Goal: Task Accomplishment & Management: Use online tool/utility

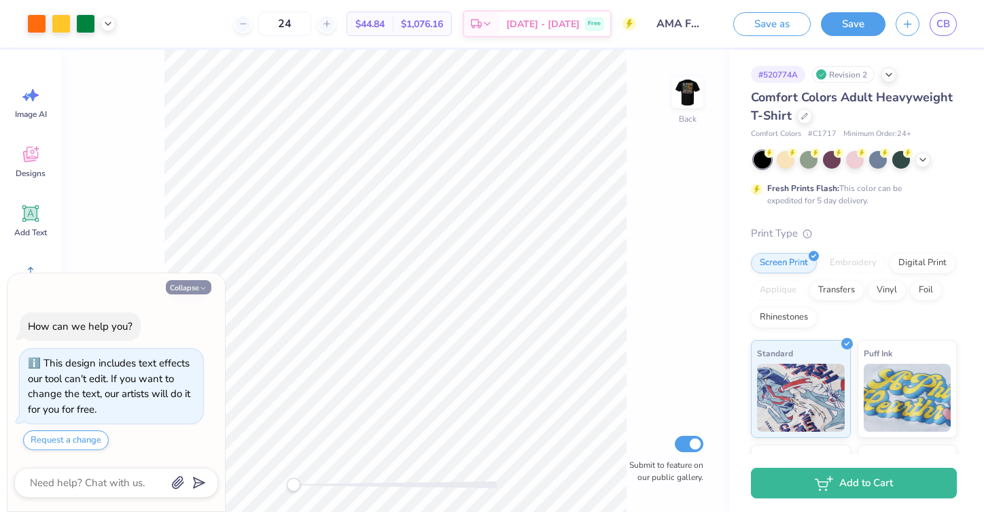
click at [205, 294] on button "Collapse" at bounding box center [189, 287] width 46 height 14
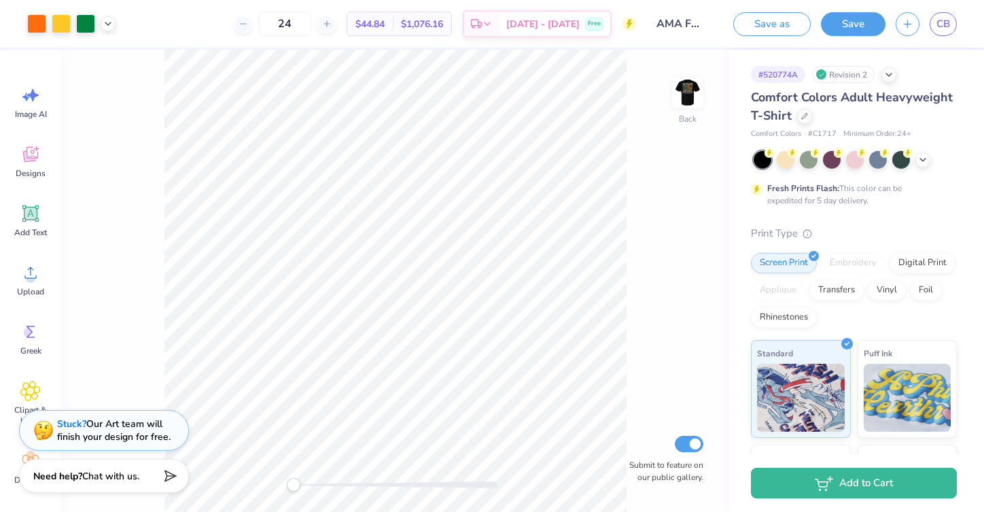
type textarea "x"
click at [685, 86] on img at bounding box center [688, 92] width 54 height 54
click at [926, 160] on icon at bounding box center [923, 158] width 11 height 11
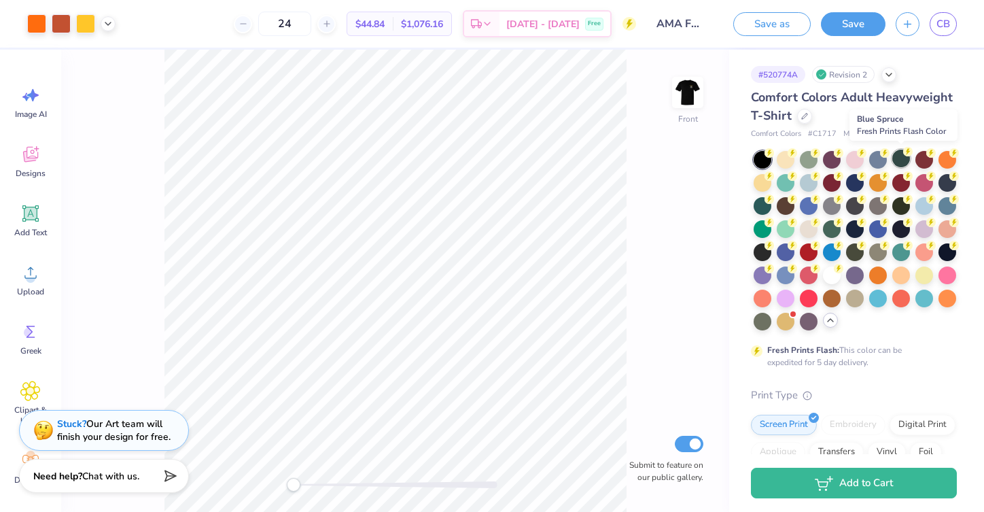
click at [901, 159] on div at bounding box center [901, 159] width 18 height 18
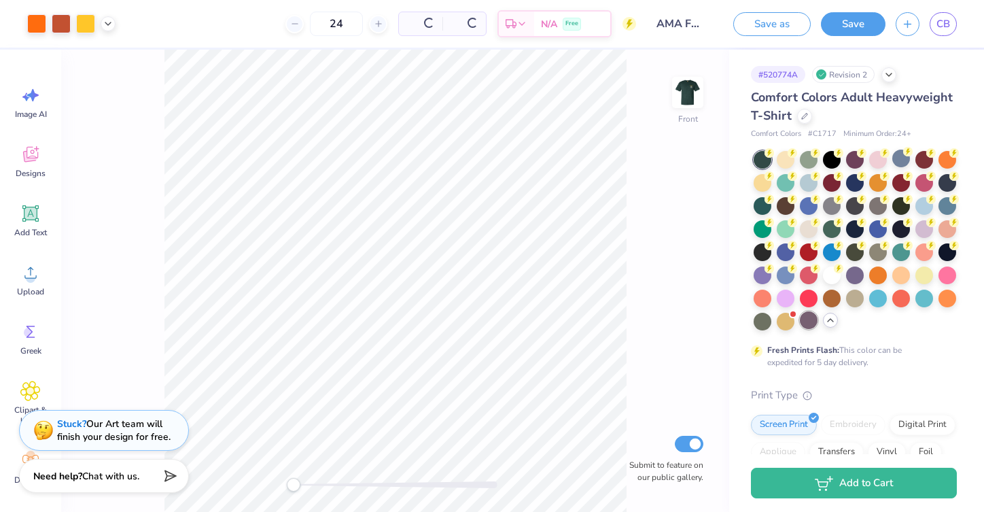
click at [810, 325] on div at bounding box center [809, 320] width 18 height 18
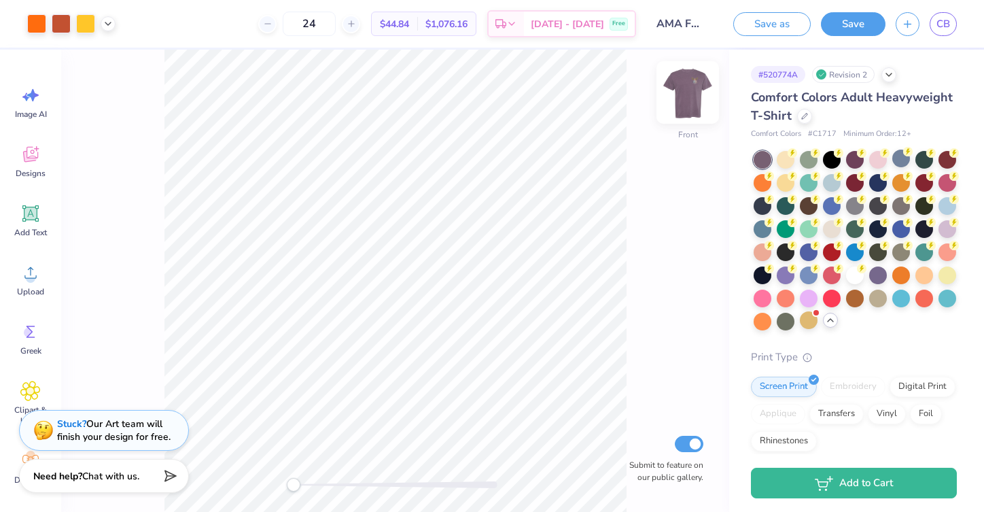
click at [684, 94] on img at bounding box center [688, 92] width 54 height 54
click at [872, 205] on div at bounding box center [878, 205] width 18 height 18
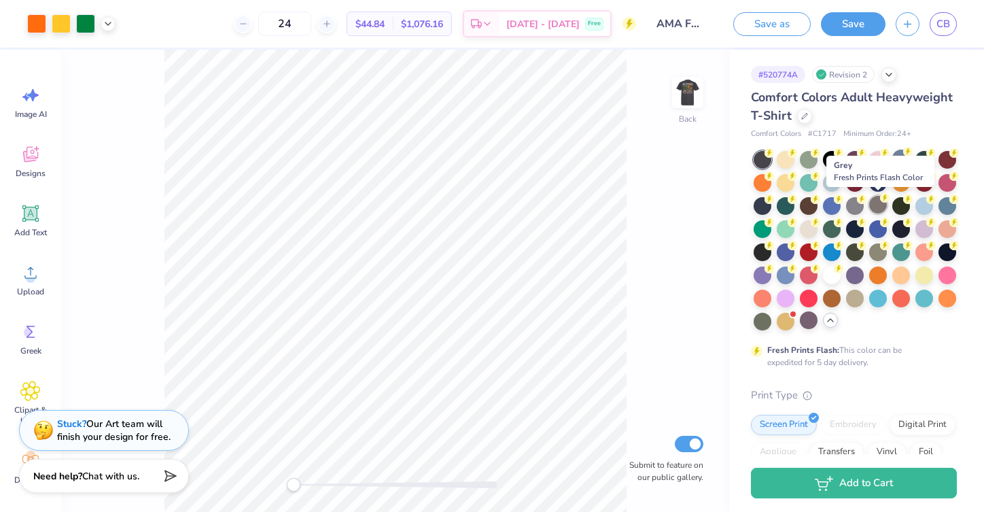
click at [877, 204] on div at bounding box center [878, 205] width 18 height 18
click at [901, 206] on div at bounding box center [901, 205] width 18 height 18
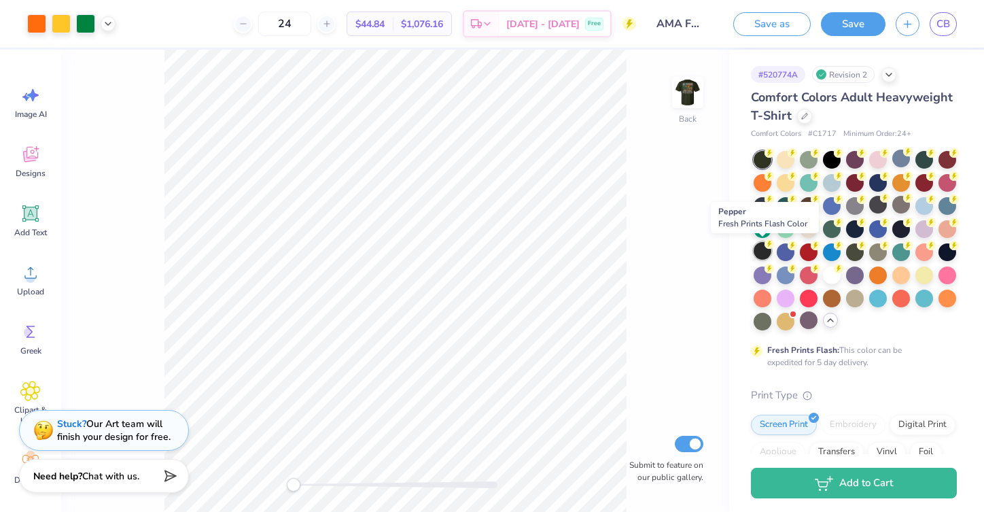
click at [757, 247] on div at bounding box center [763, 251] width 18 height 18
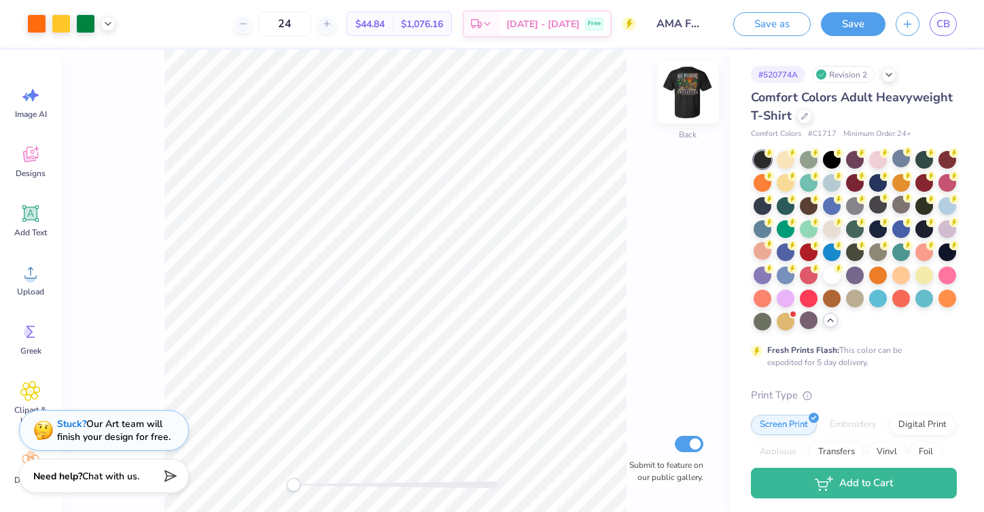
click at [691, 90] on img at bounding box center [688, 92] width 54 height 54
click at [690, 83] on img at bounding box center [688, 92] width 54 height 54
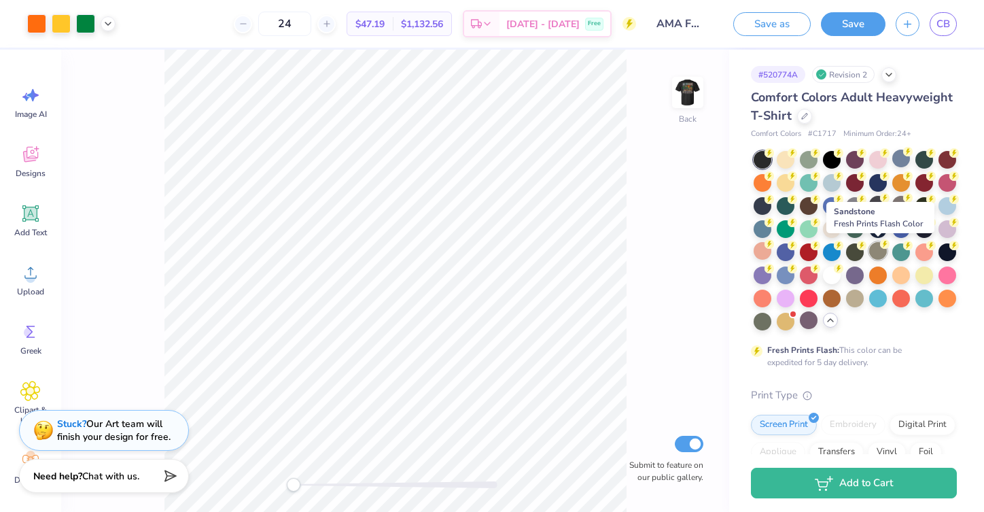
click at [880, 247] on div at bounding box center [878, 251] width 18 height 18
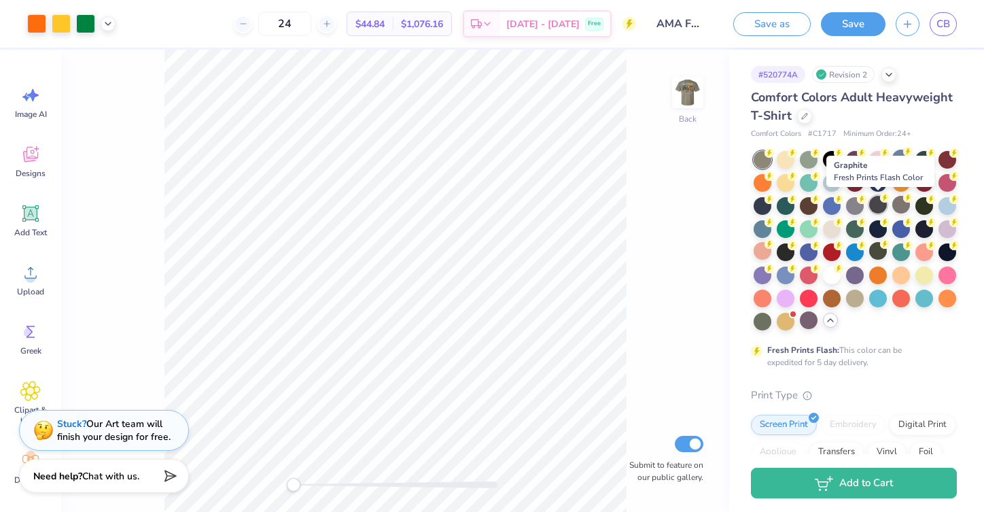
click at [877, 209] on div at bounding box center [878, 205] width 18 height 18
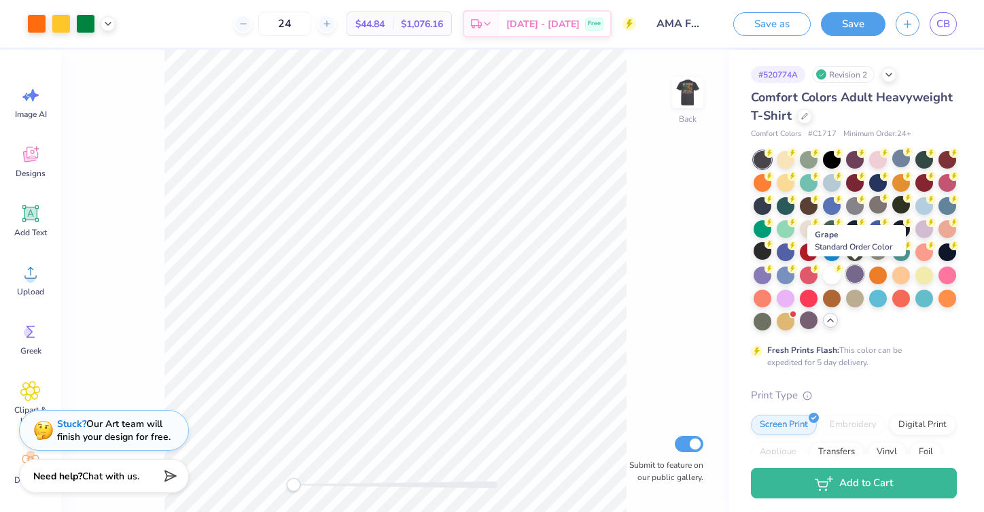
click at [857, 277] on div at bounding box center [855, 274] width 18 height 18
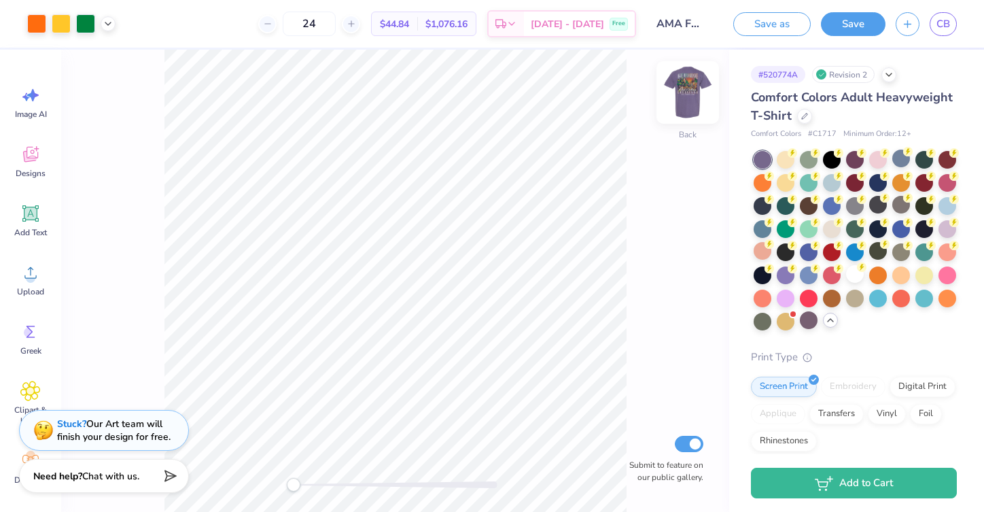
click at [689, 100] on img at bounding box center [688, 92] width 54 height 54
click at [693, 97] on img at bounding box center [688, 92] width 54 height 54
click at [852, 16] on button "Save" at bounding box center [853, 22] width 65 height 24
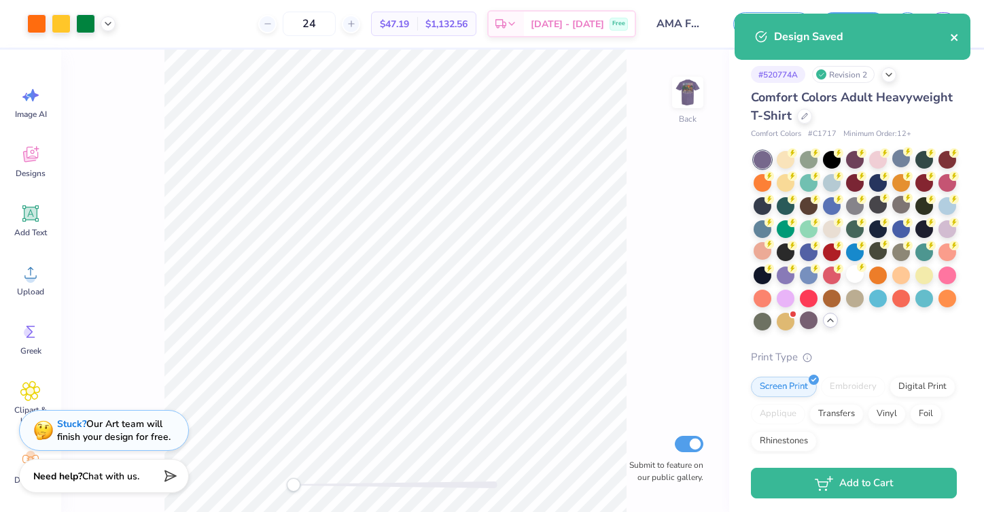
click at [955, 35] on icon "close" at bounding box center [955, 37] width 10 height 11
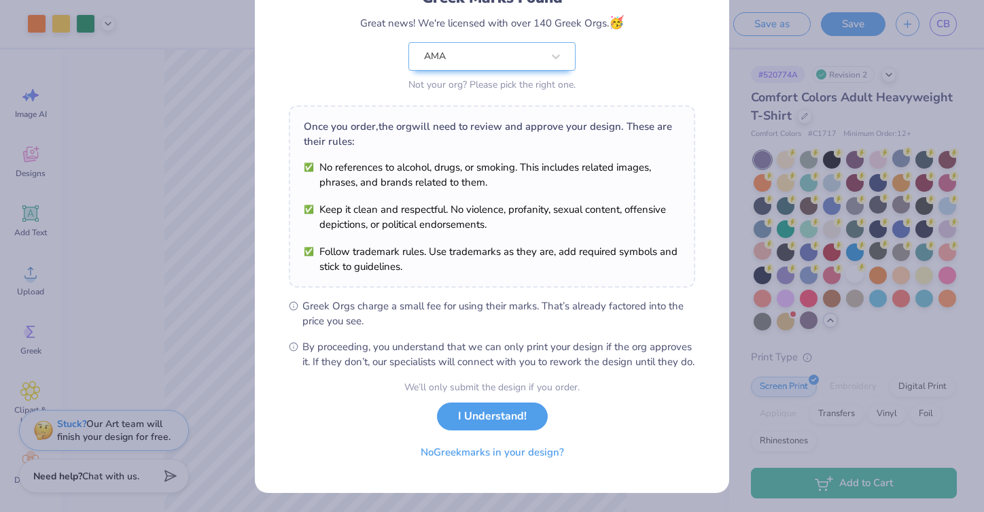
scroll to position [124, 0]
click at [518, 457] on button "No Greek marks in your design?" at bounding box center [492, 449] width 167 height 28
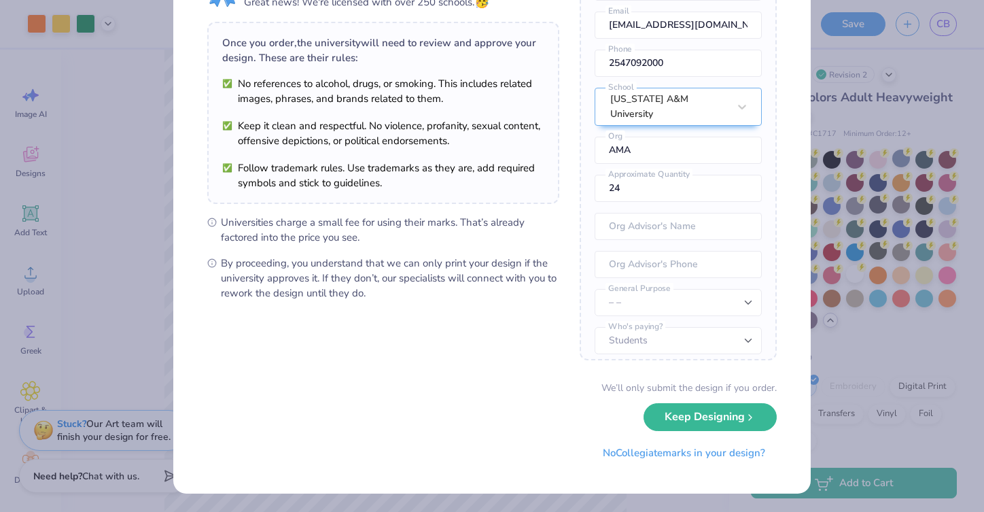
scroll to position [50, 0]
select select "Member apparel for registered Student Organization / Department / School"
click at [716, 414] on button "Keep Designing" at bounding box center [710, 414] width 133 height 28
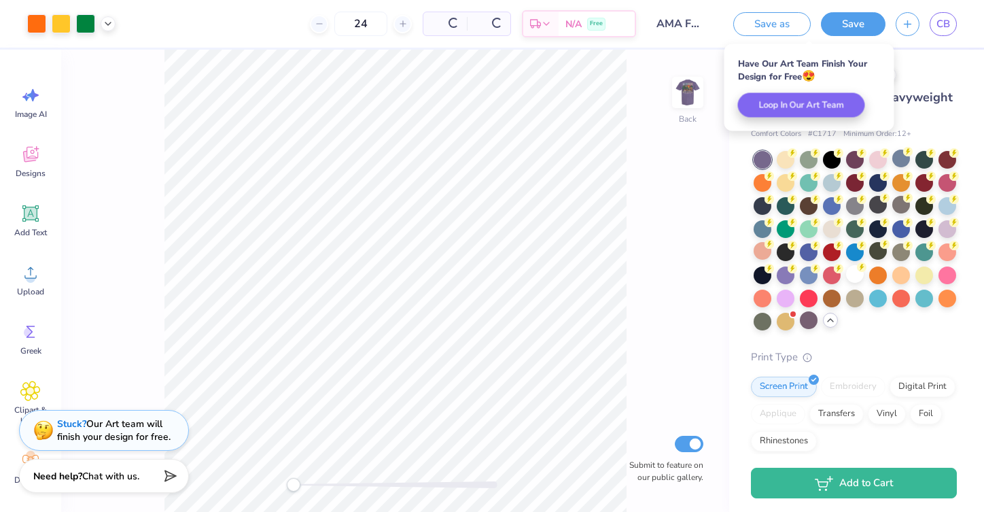
scroll to position [0, 0]
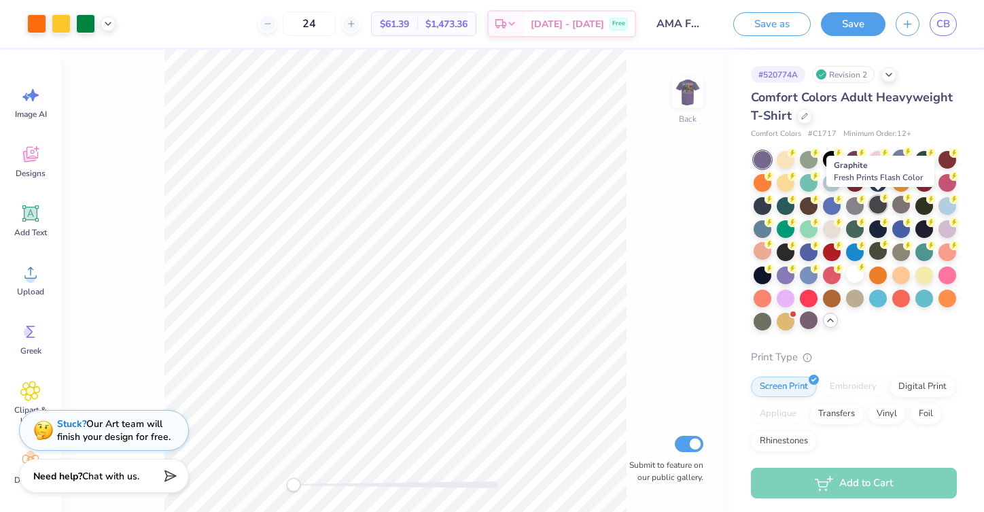
click at [880, 209] on div at bounding box center [878, 205] width 18 height 18
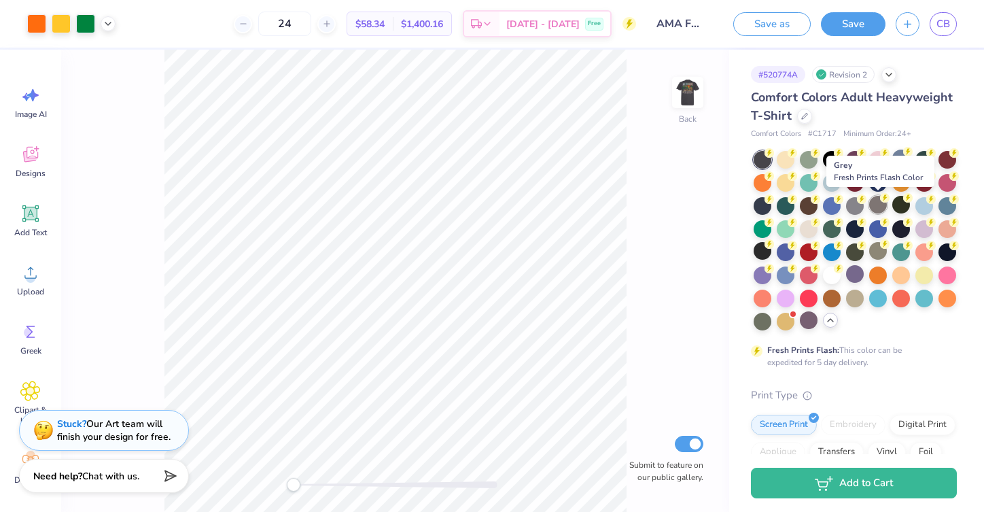
click at [881, 203] on div at bounding box center [878, 205] width 18 height 18
click at [857, 205] on div at bounding box center [855, 205] width 18 height 18
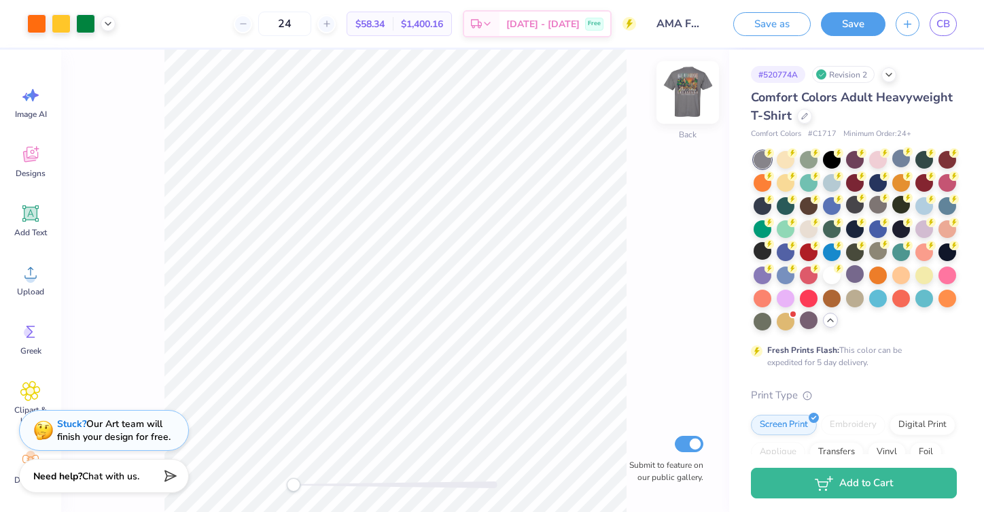
click at [697, 107] on img at bounding box center [688, 92] width 54 height 54
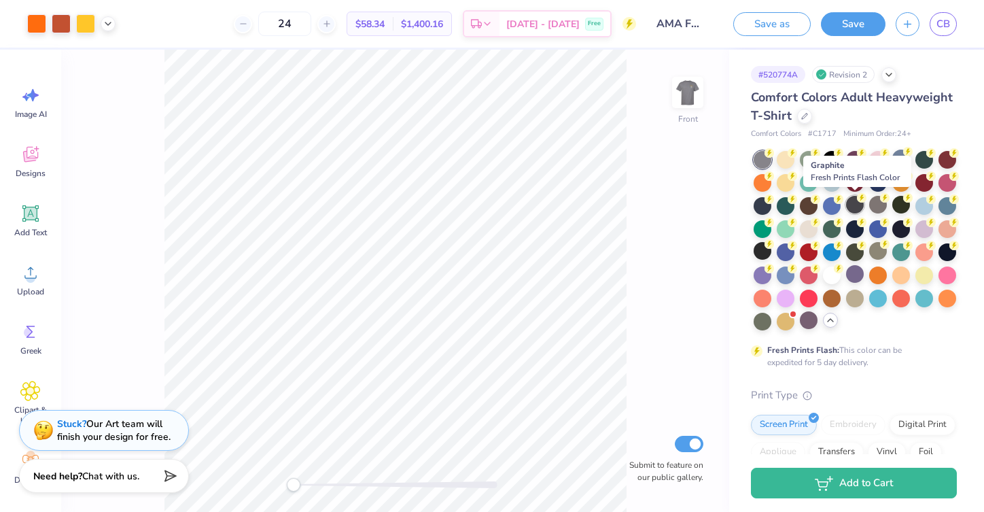
click at [857, 205] on div at bounding box center [855, 205] width 18 height 18
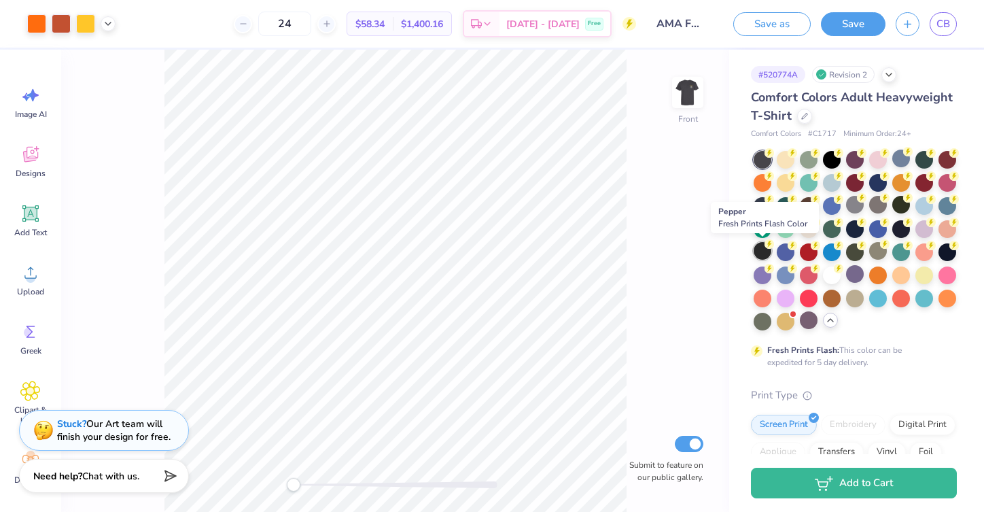
click at [764, 256] on div at bounding box center [763, 251] width 18 height 18
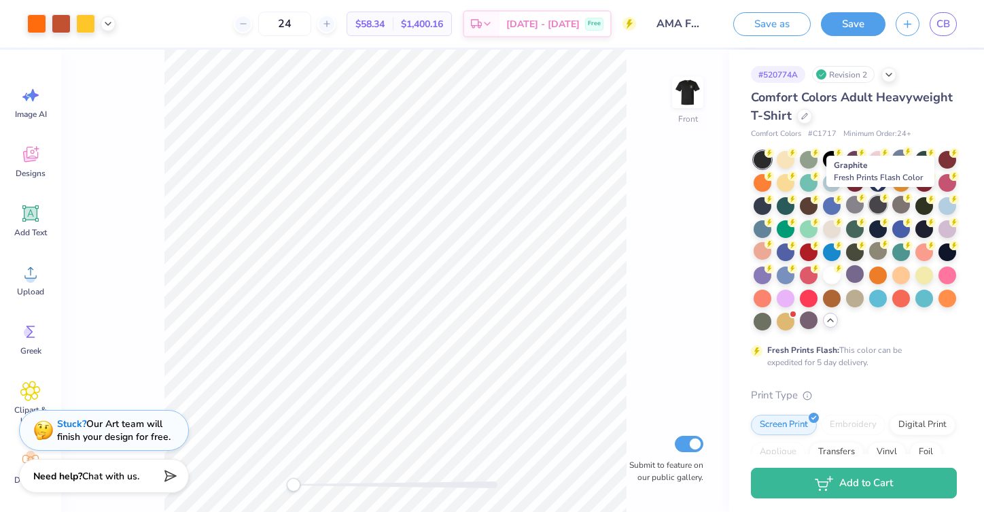
click at [877, 208] on div at bounding box center [878, 205] width 18 height 18
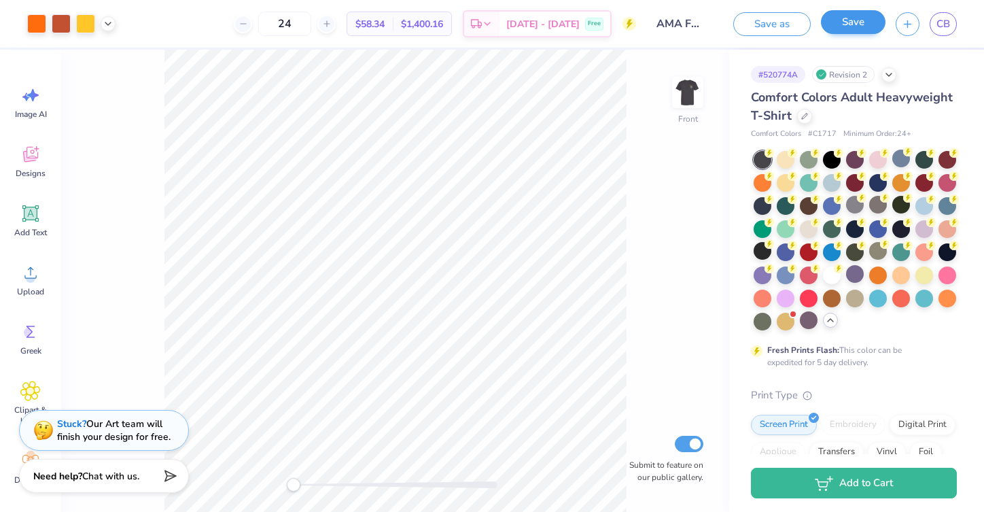
click at [860, 17] on button "Save" at bounding box center [853, 22] width 65 height 24
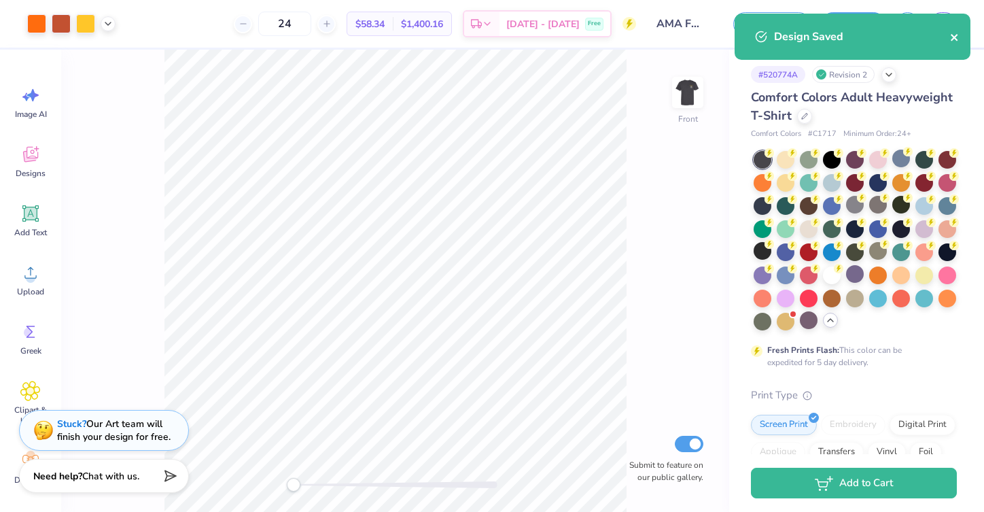
click at [955, 39] on icon "close" at bounding box center [955, 37] width 10 height 11
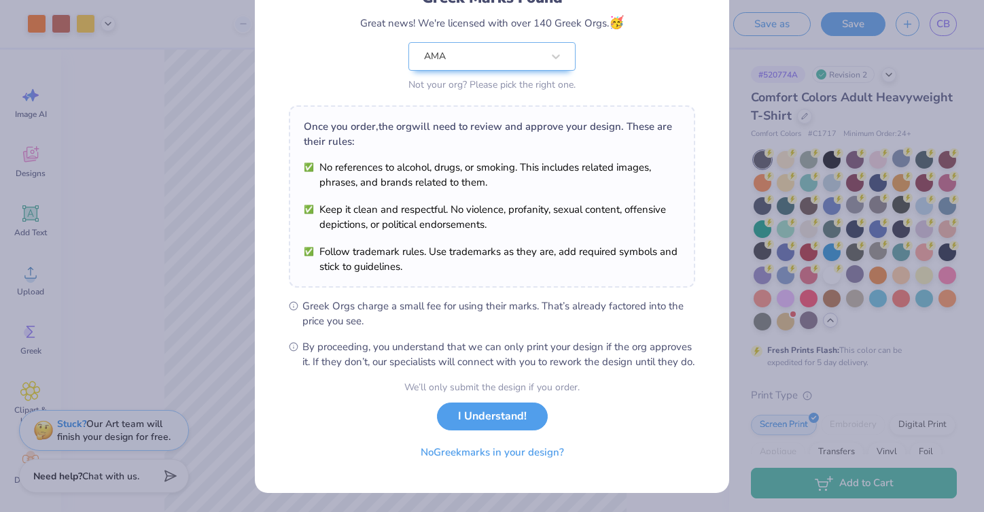
scroll to position [124, 0]
click at [525, 452] on button "No Greek marks in your design?" at bounding box center [492, 449] width 167 height 28
select select "Member apparel for registered Student Organization / Department / School"
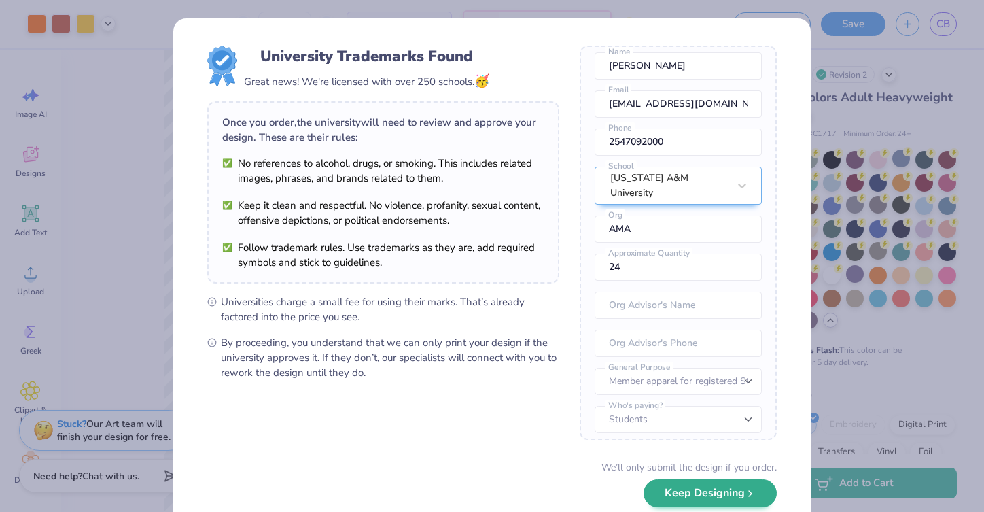
scroll to position [50, 0]
click at [737, 493] on button "Keep Designing" at bounding box center [710, 493] width 133 height 28
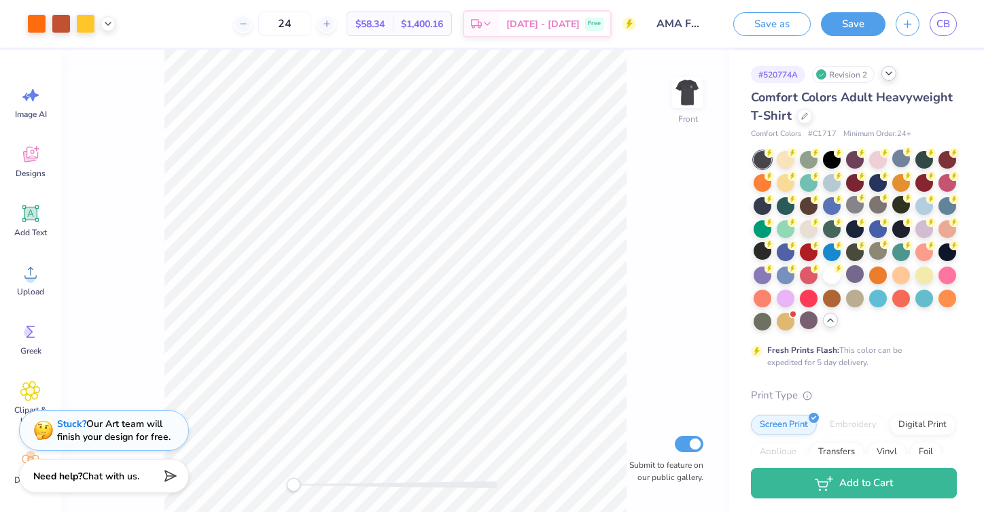
click at [889, 73] on polyline at bounding box center [888, 73] width 5 height 3
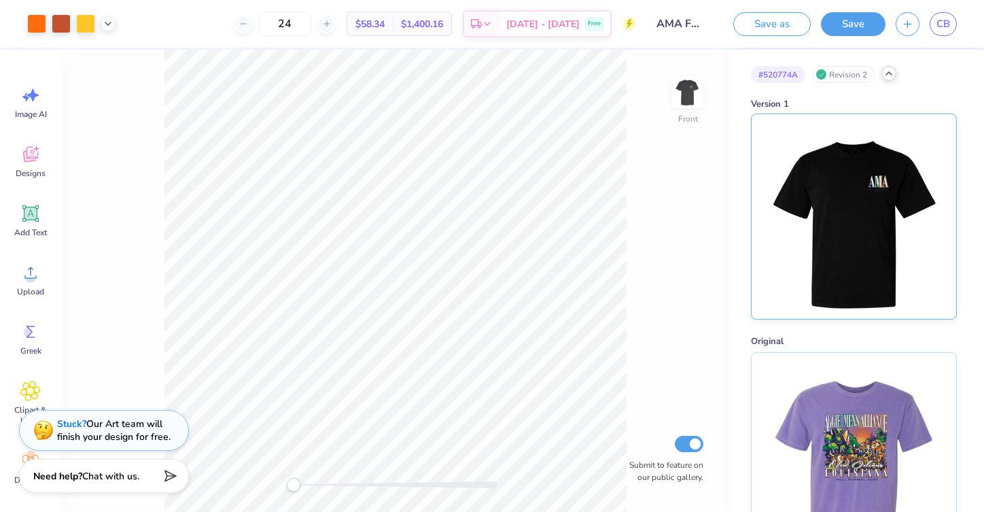
scroll to position [0, 0]
click at [861, 227] on img at bounding box center [853, 216] width 169 height 205
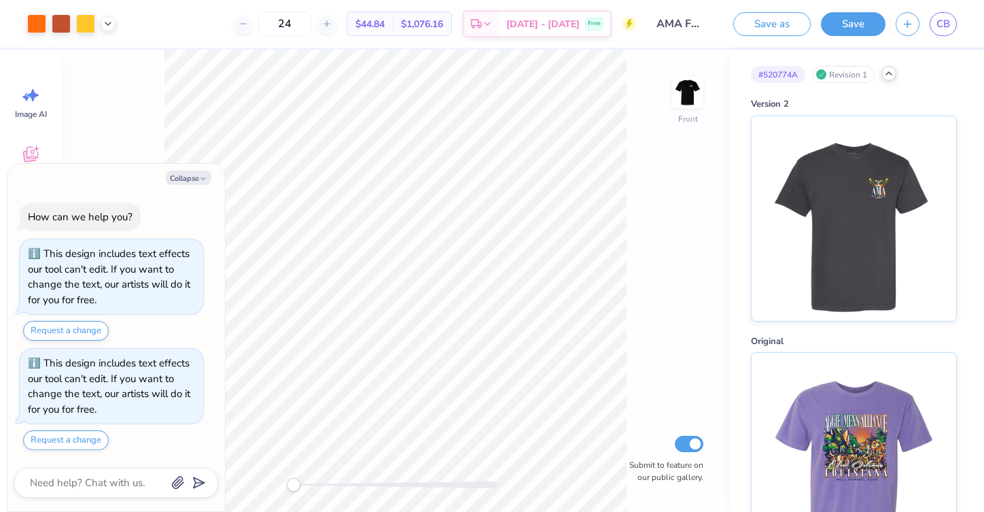
click at [888, 71] on icon at bounding box center [889, 73] width 11 height 11
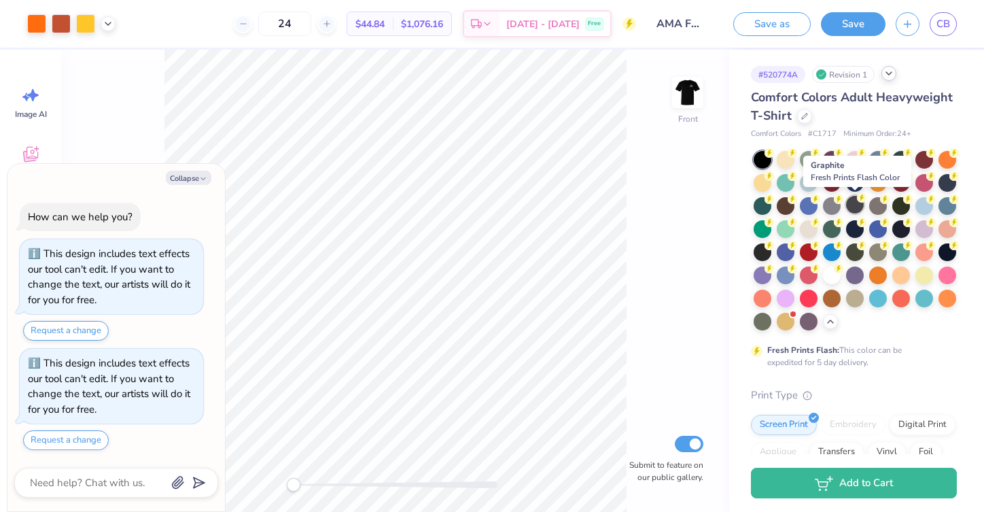
click at [860, 203] on div at bounding box center [855, 205] width 18 height 18
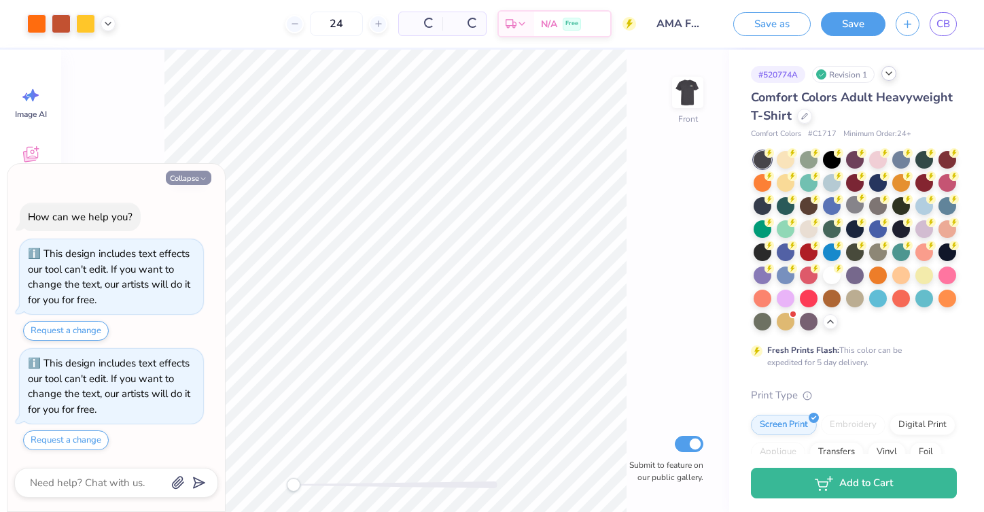
click at [194, 180] on button "Collapse" at bounding box center [189, 178] width 46 height 14
type textarea "x"
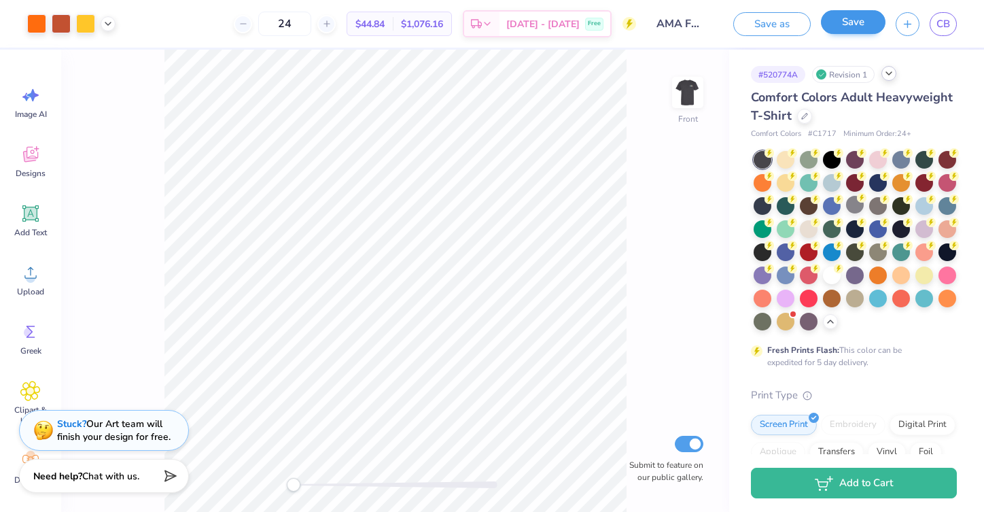
click at [847, 27] on button "Save" at bounding box center [853, 22] width 65 height 24
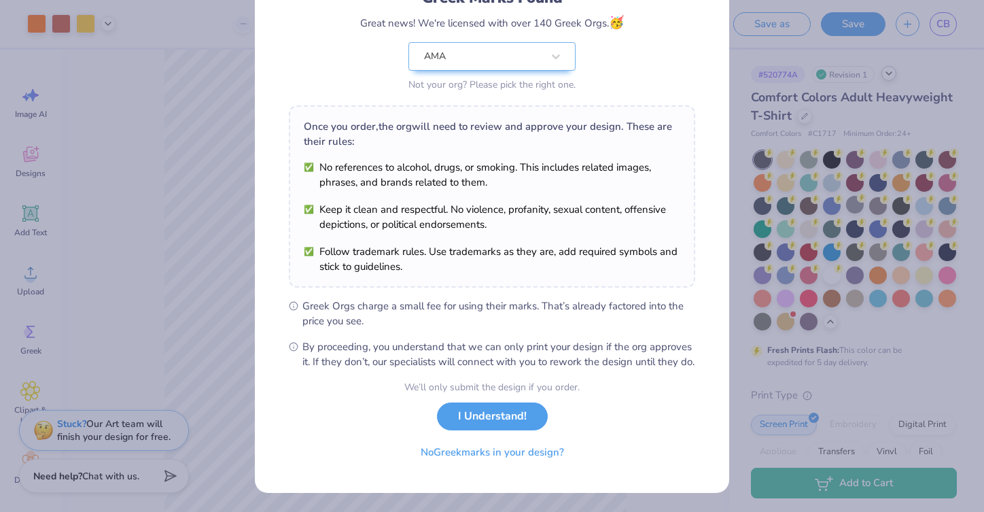
scroll to position [113, 0]
click at [542, 463] on button "No Greek marks in your design?" at bounding box center [492, 449] width 167 height 28
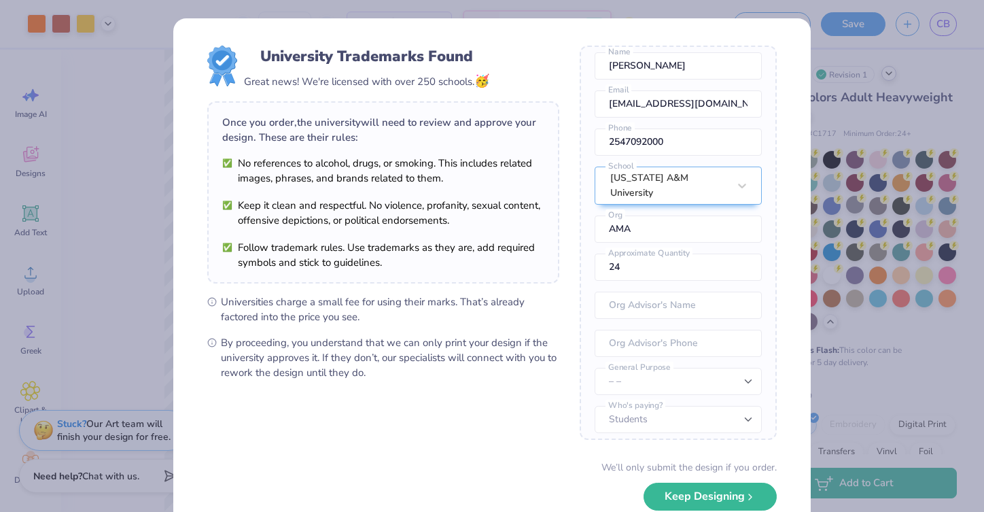
scroll to position [50, 0]
select select "Member apparel for registered Student Organization / Department / School"
click at [723, 497] on button "Keep Designing" at bounding box center [710, 493] width 133 height 28
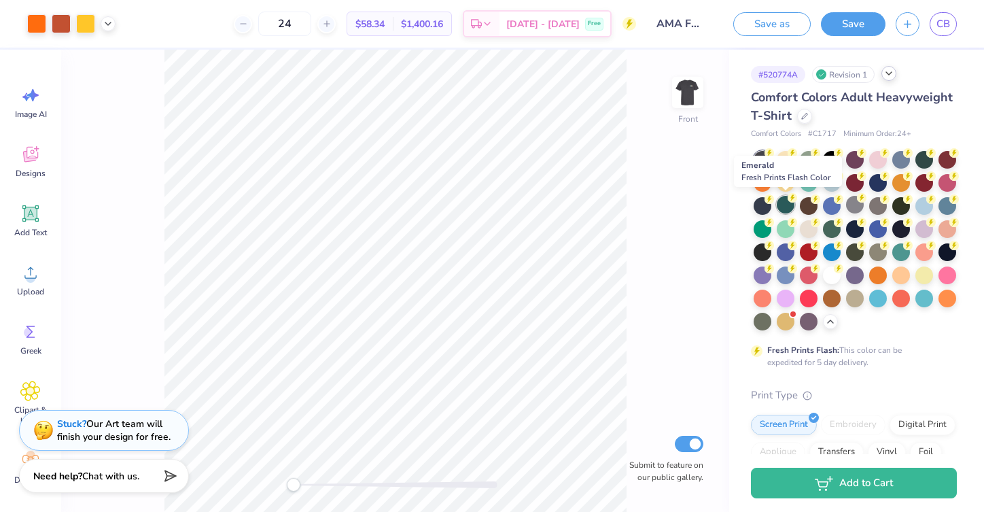
click at [786, 205] on div at bounding box center [786, 205] width 18 height 18
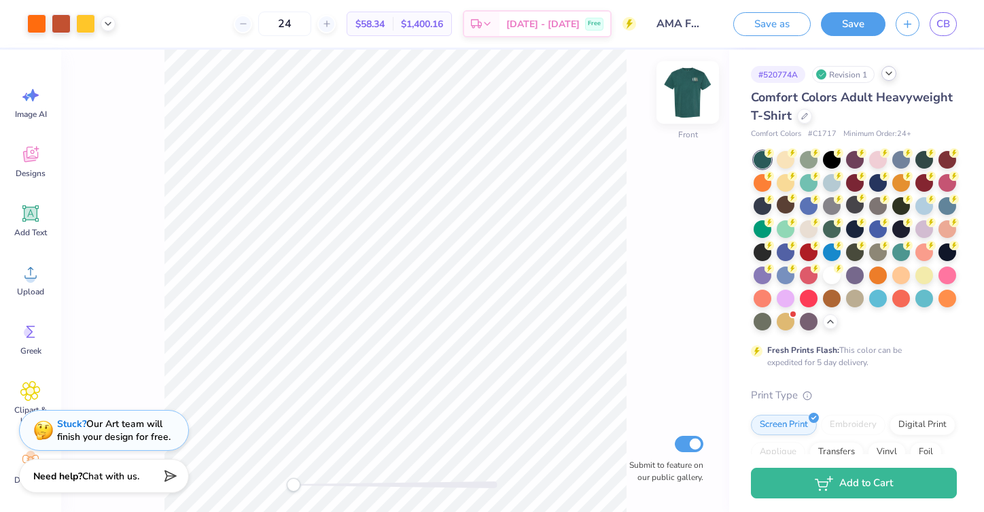
click at [684, 88] on img at bounding box center [688, 92] width 54 height 54
click at [691, 107] on img at bounding box center [688, 92] width 54 height 54
click at [890, 80] on div at bounding box center [889, 73] width 15 height 15
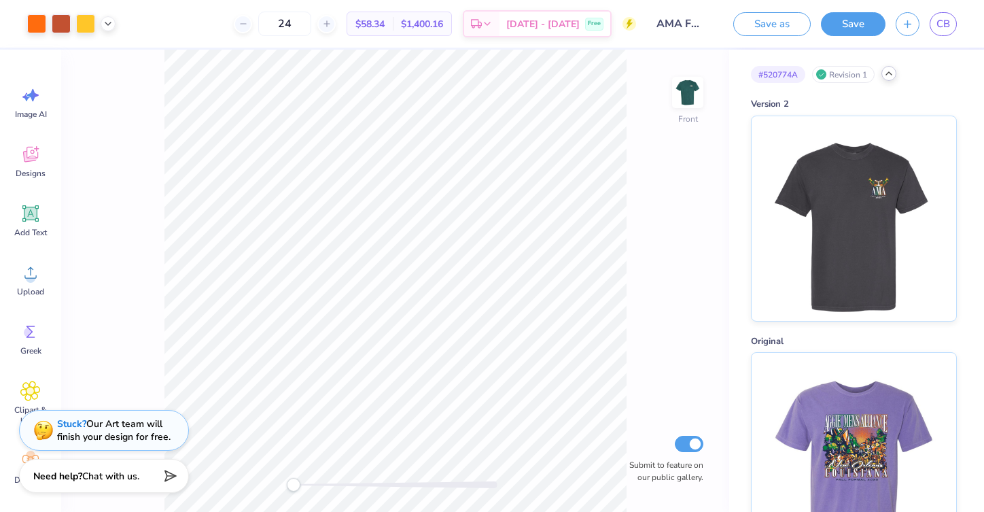
scroll to position [0, 0]
click at [890, 77] on icon at bounding box center [889, 73] width 11 height 11
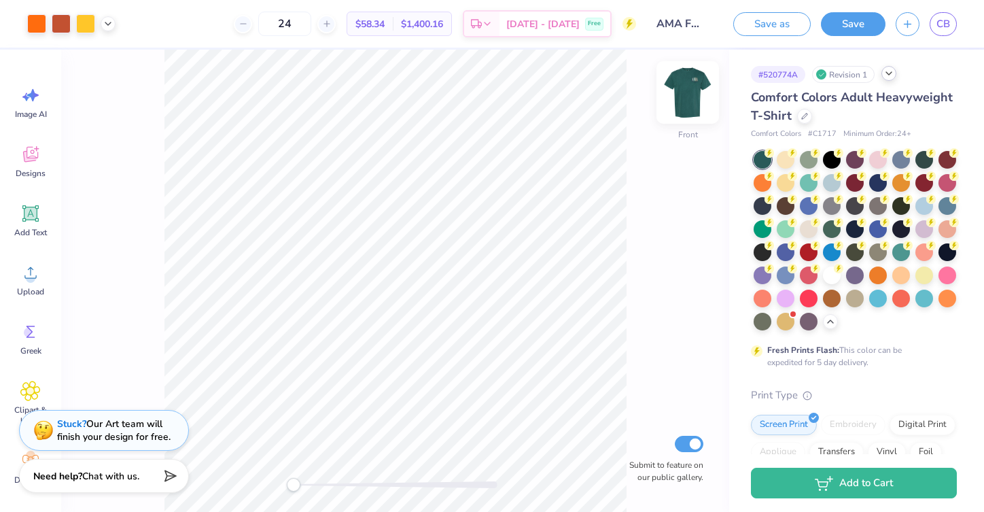
click at [690, 99] on img at bounding box center [688, 92] width 54 height 54
click at [886, 75] on icon at bounding box center [889, 73] width 11 height 11
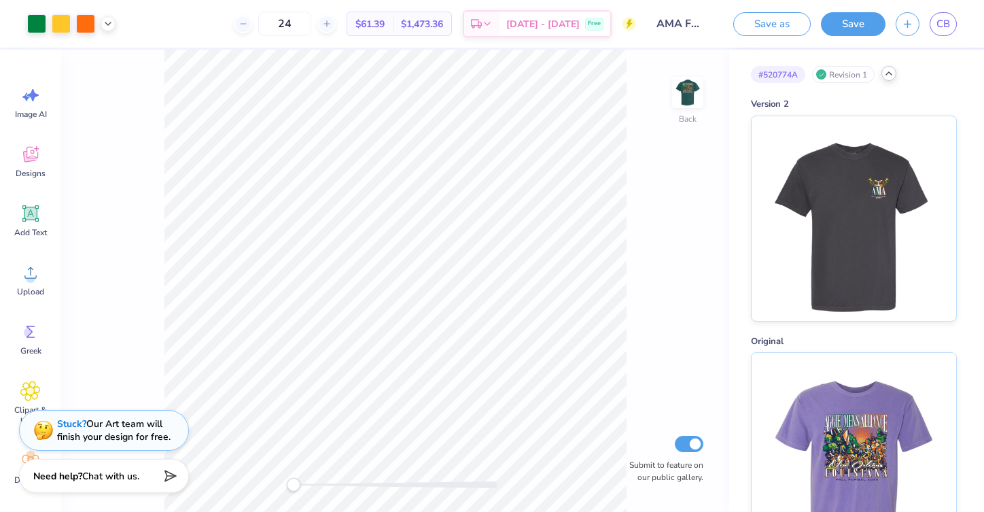
click at [886, 79] on div at bounding box center [889, 73] width 15 height 15
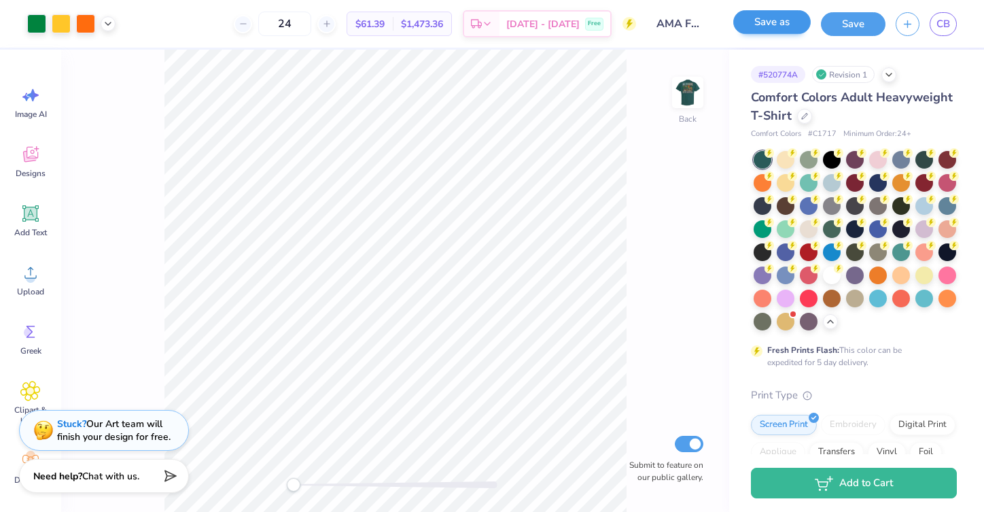
click at [793, 21] on button "Save as" at bounding box center [771, 22] width 77 height 24
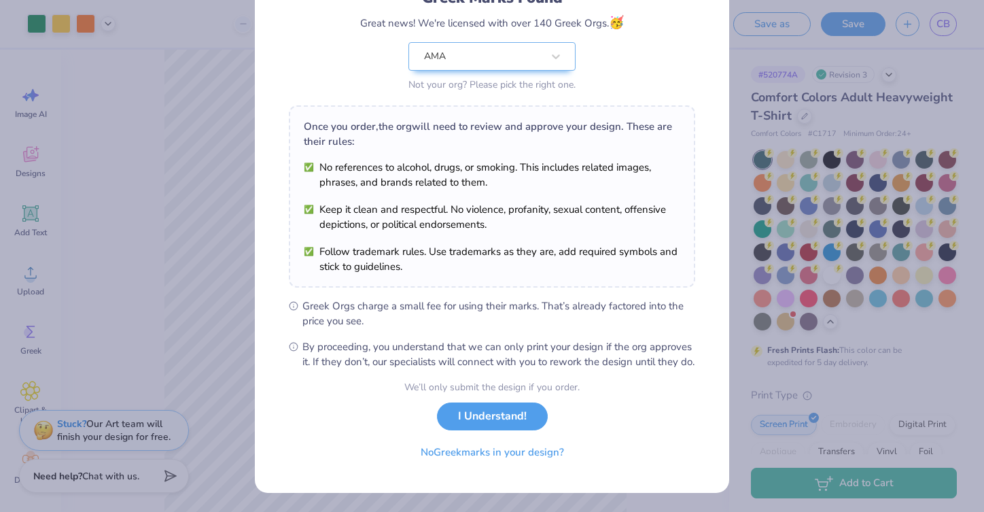
scroll to position [124, 0]
click at [537, 451] on button "No Greek marks in your design?" at bounding box center [492, 449] width 167 height 28
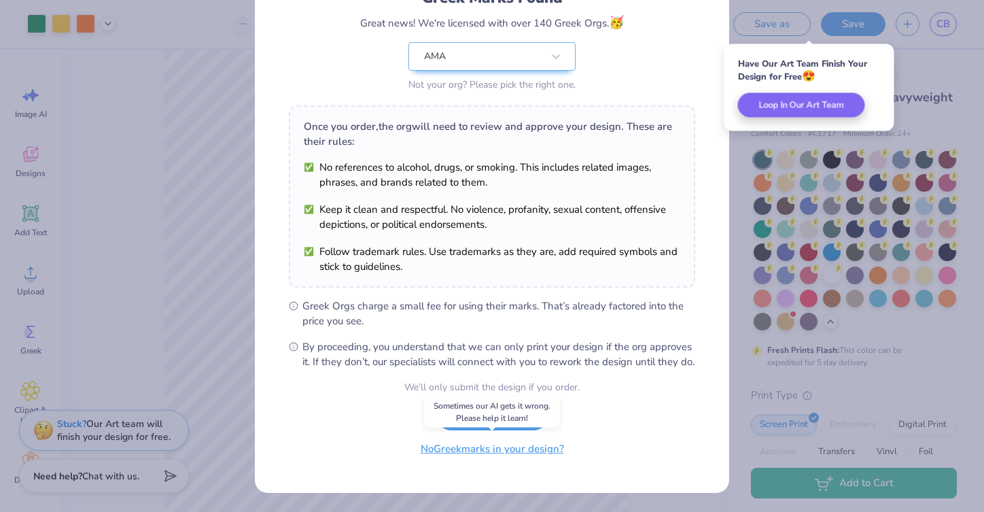
scroll to position [0, 0]
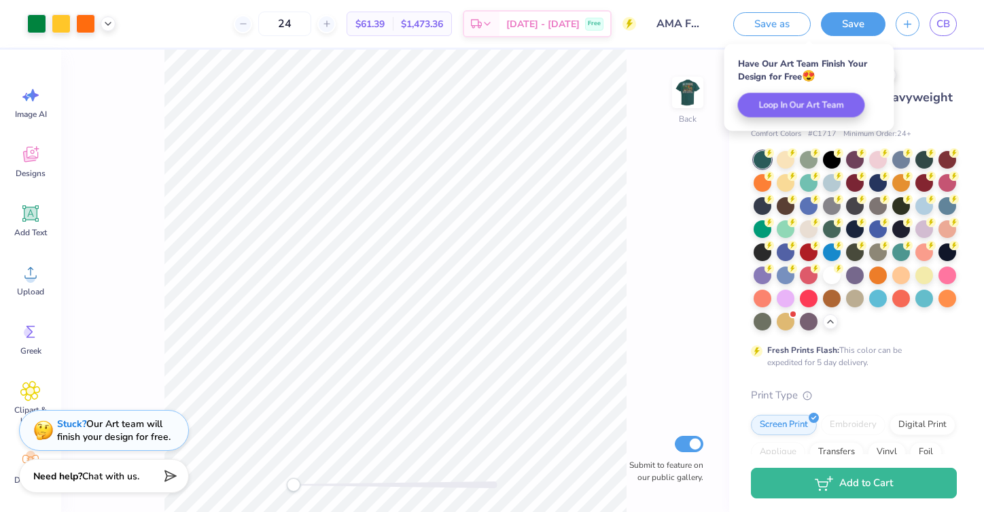
click at [665, 144] on div "Back Submit to feature on our public gallery." at bounding box center [395, 281] width 668 height 462
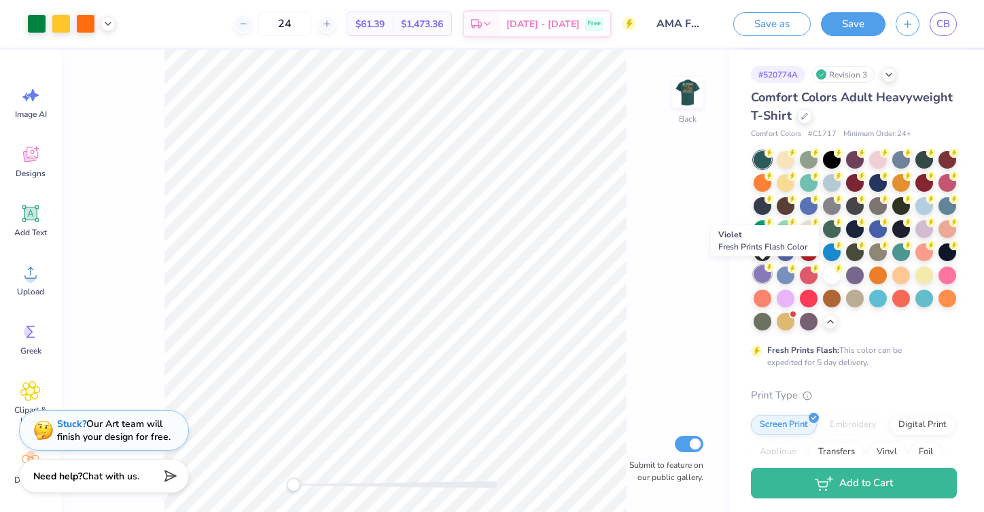
click at [763, 278] on div at bounding box center [763, 274] width 18 height 18
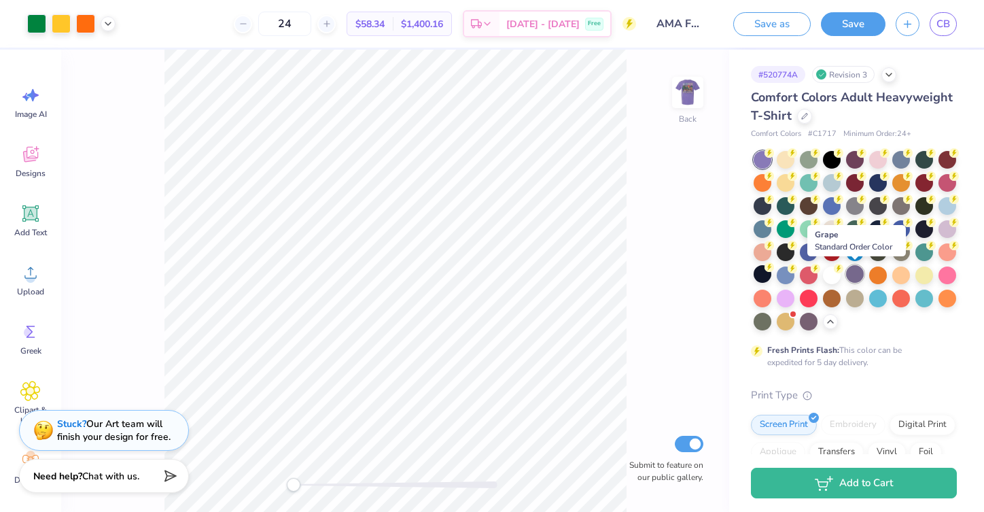
click at [856, 275] on div at bounding box center [855, 274] width 18 height 18
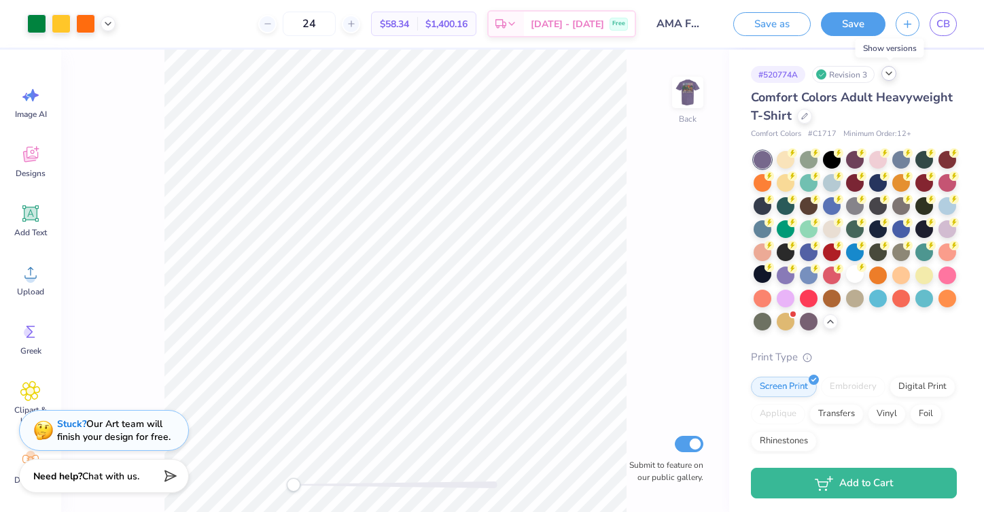
click at [890, 77] on icon at bounding box center [889, 73] width 11 height 11
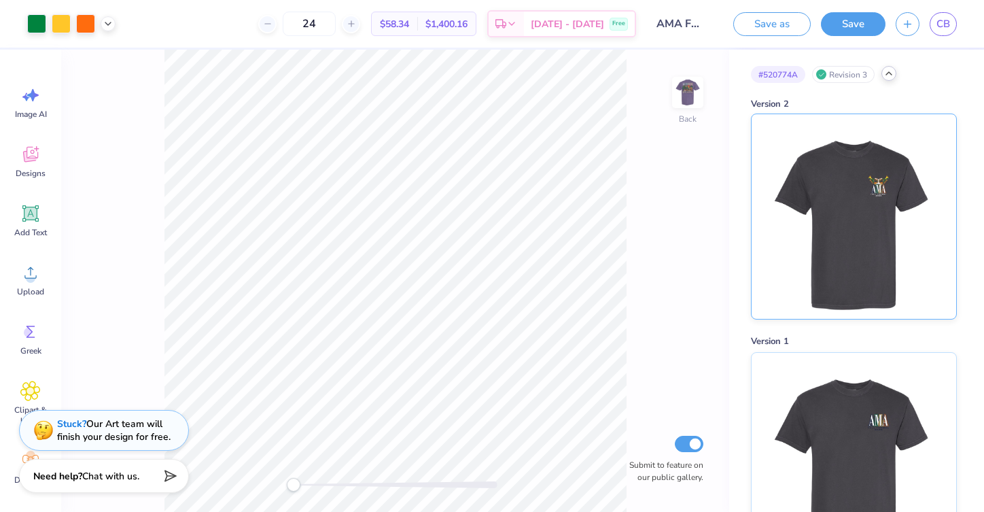
scroll to position [-1, 0]
click at [861, 232] on img at bounding box center [853, 216] width 169 height 205
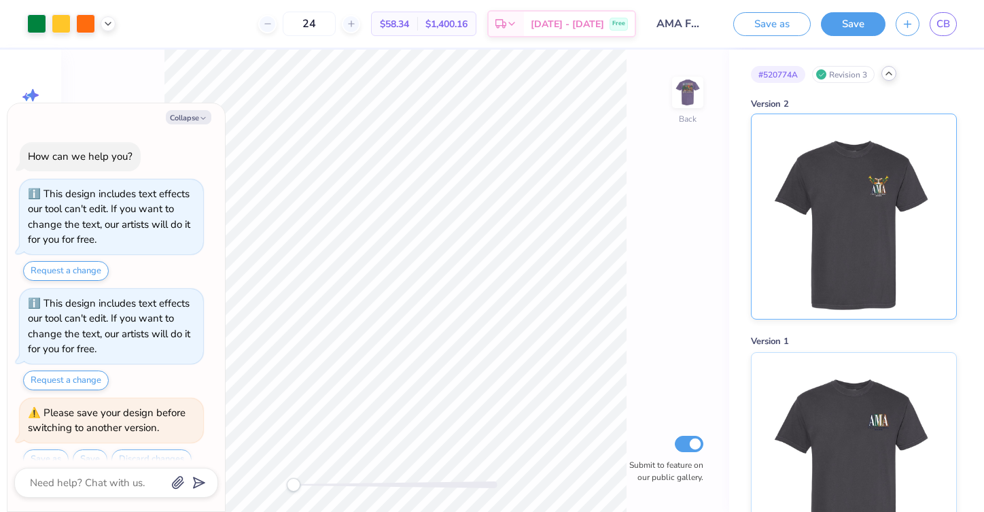
scroll to position [15, 0]
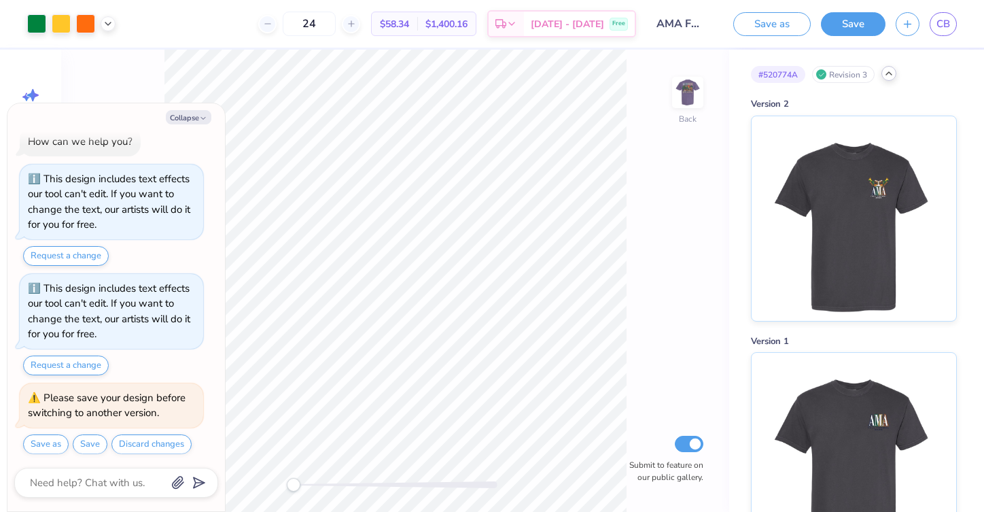
click at [892, 75] on icon at bounding box center [889, 73] width 11 height 11
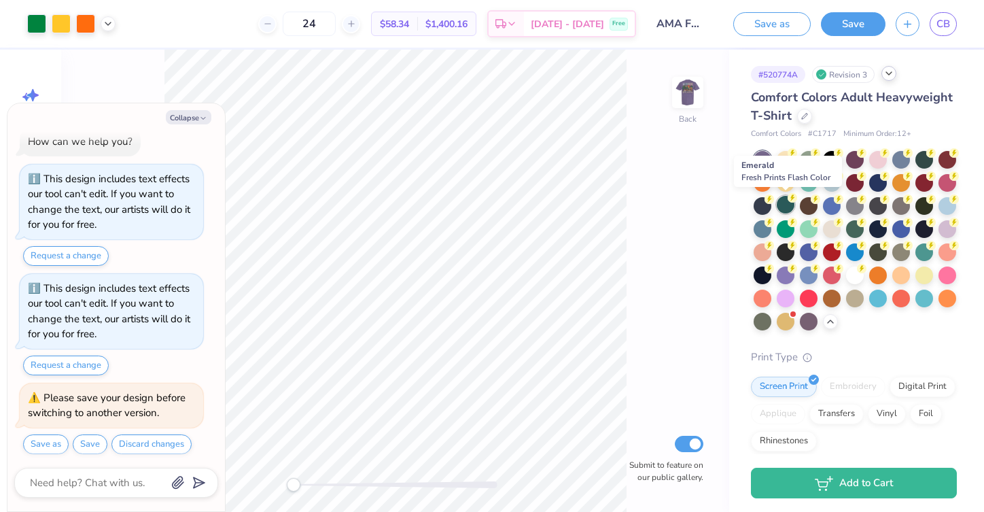
click at [786, 203] on div at bounding box center [786, 205] width 18 height 18
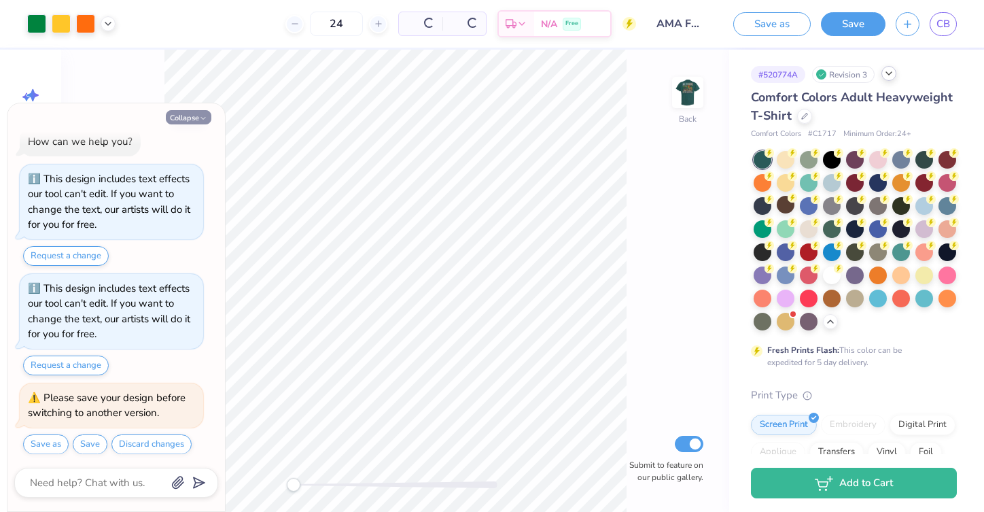
click at [196, 116] on button "Collapse" at bounding box center [189, 117] width 46 height 14
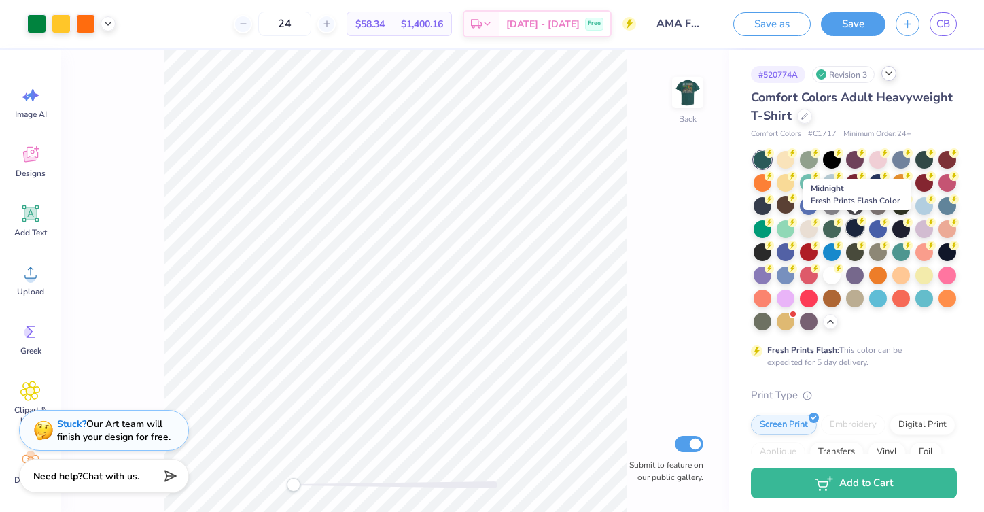
click at [856, 227] on div at bounding box center [855, 228] width 18 height 18
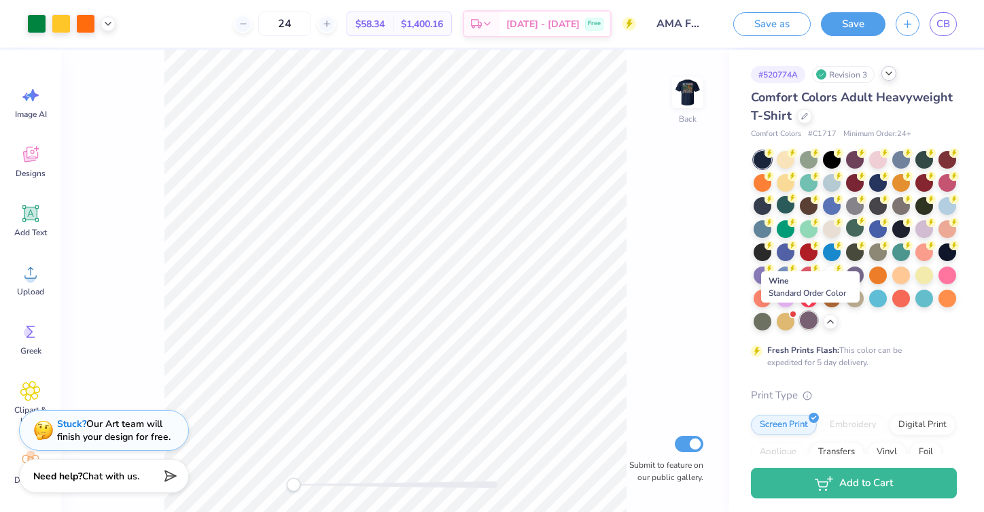
click at [807, 324] on div at bounding box center [809, 320] width 18 height 18
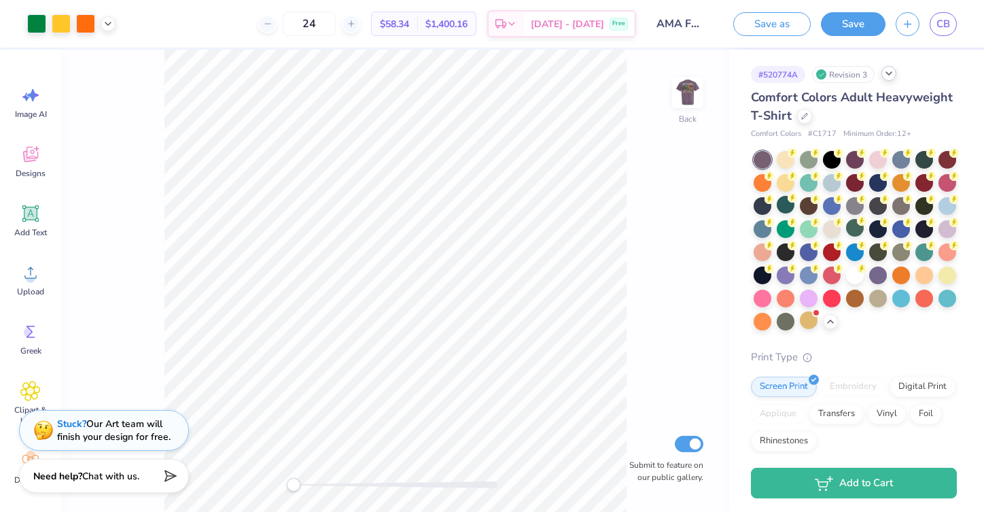
scroll to position [1, 0]
click at [894, 74] on icon at bounding box center [889, 72] width 11 height 11
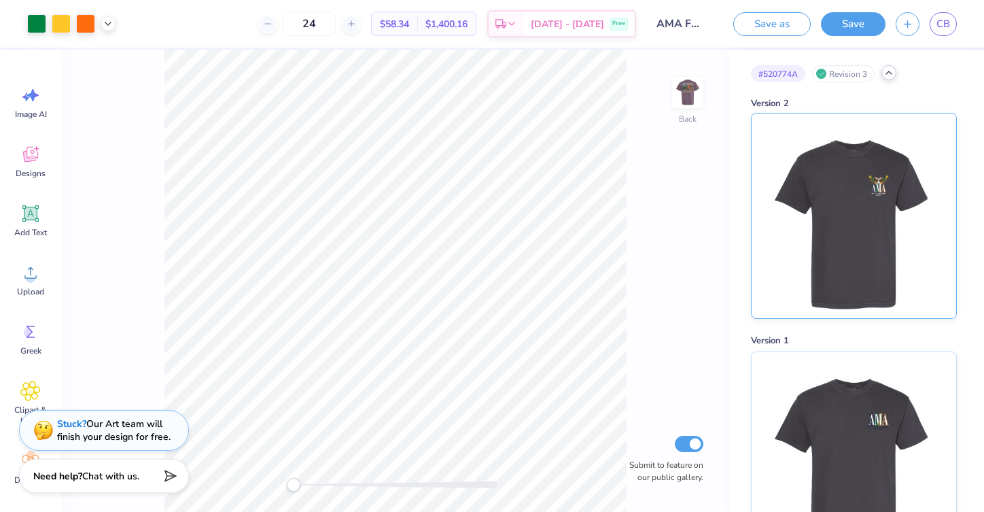
click at [866, 221] on img at bounding box center [853, 216] width 169 height 205
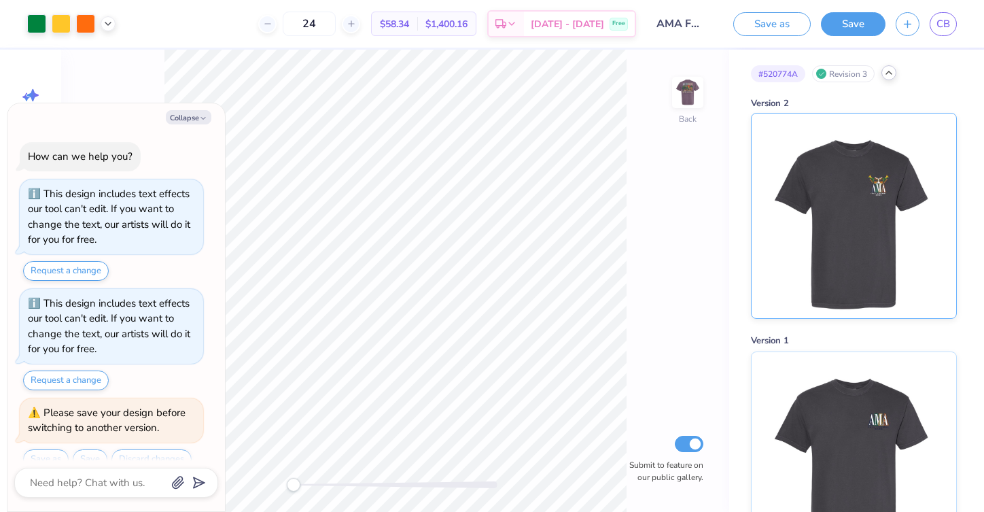
scroll to position [93, 0]
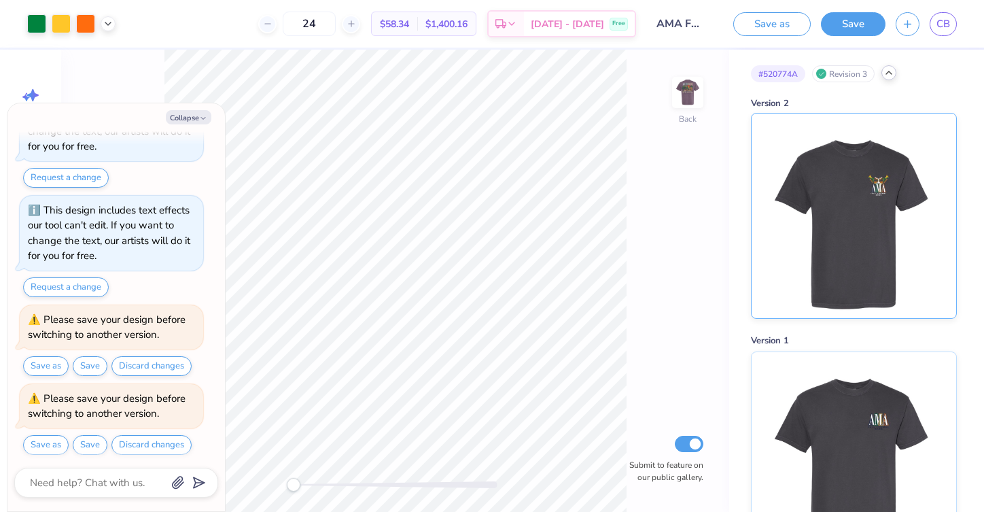
click at [835, 243] on img at bounding box center [853, 216] width 169 height 205
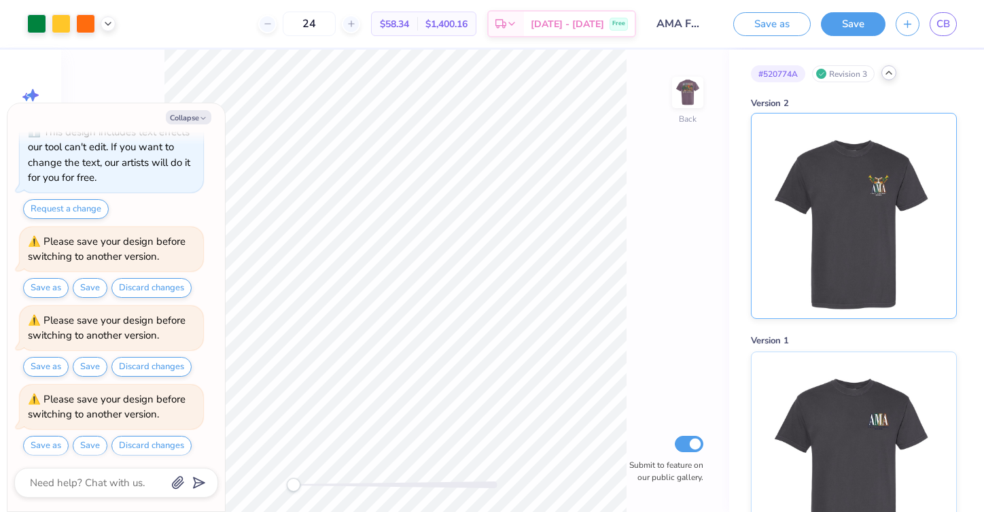
click at [835, 243] on img at bounding box center [853, 216] width 169 height 205
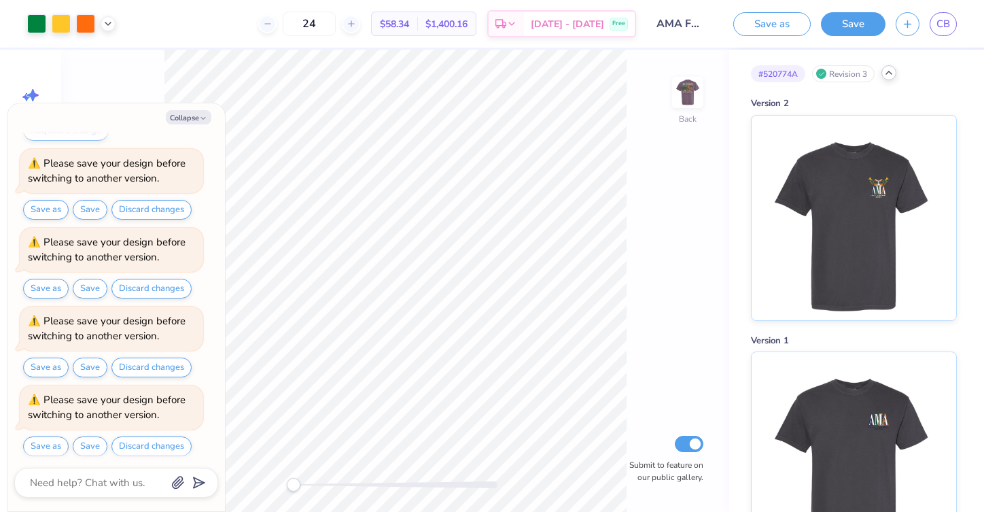
click at [890, 77] on icon at bounding box center [889, 72] width 11 height 11
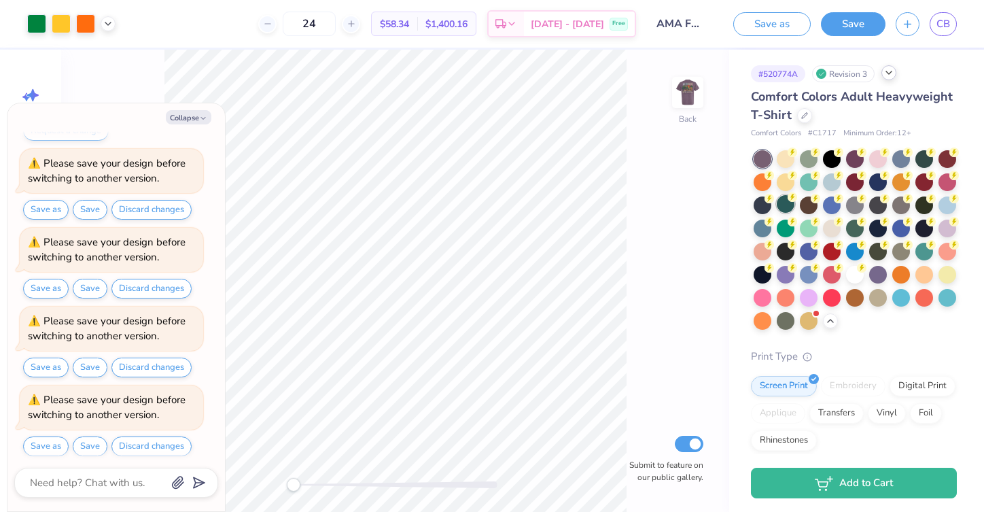
click at [783, 203] on div at bounding box center [786, 204] width 18 height 18
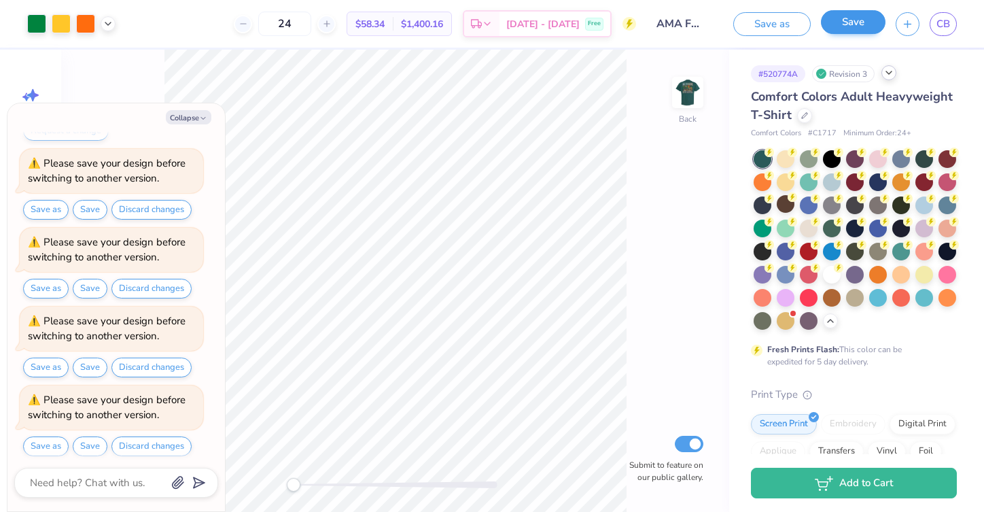
click at [857, 24] on button "Save" at bounding box center [853, 22] width 65 height 24
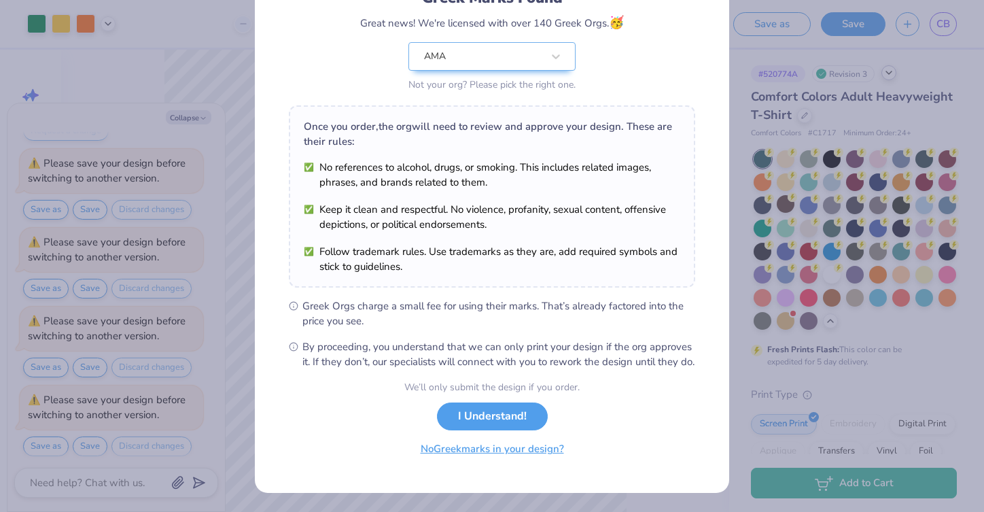
scroll to position [124, 0]
click at [519, 451] on button "No Greek marks in your design?" at bounding box center [492, 449] width 167 height 28
type textarea "x"
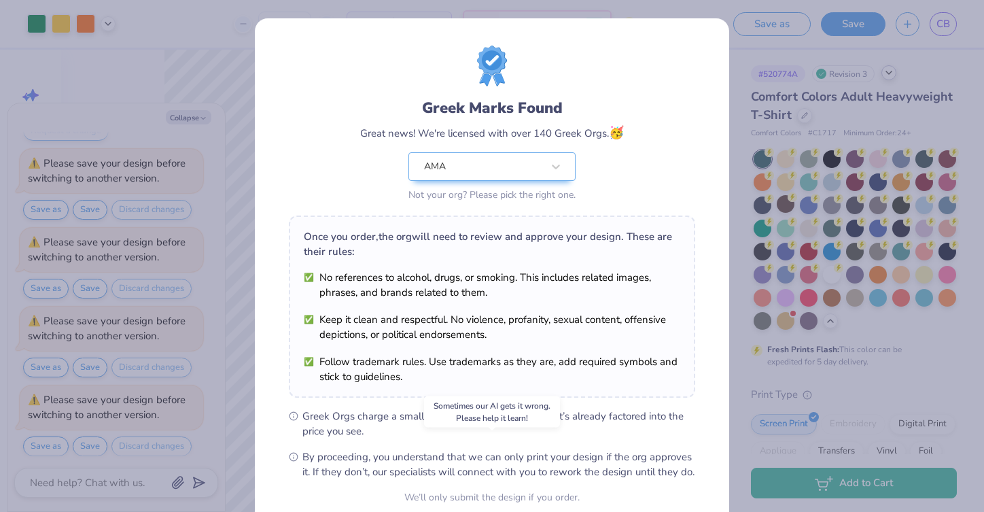
select select "Member apparel for registered Student Organization / Department / School"
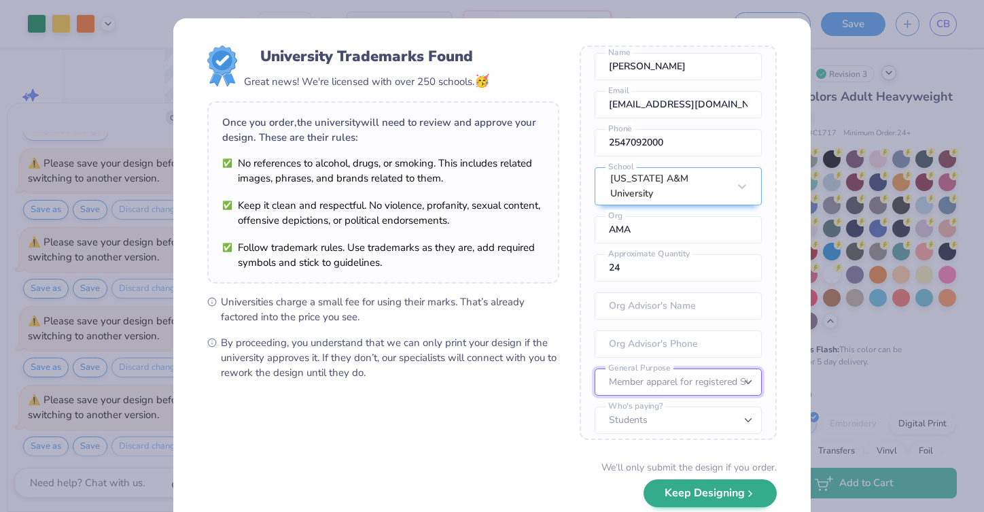
scroll to position [50, 0]
click at [717, 496] on button "Keep Designing" at bounding box center [710, 493] width 133 height 28
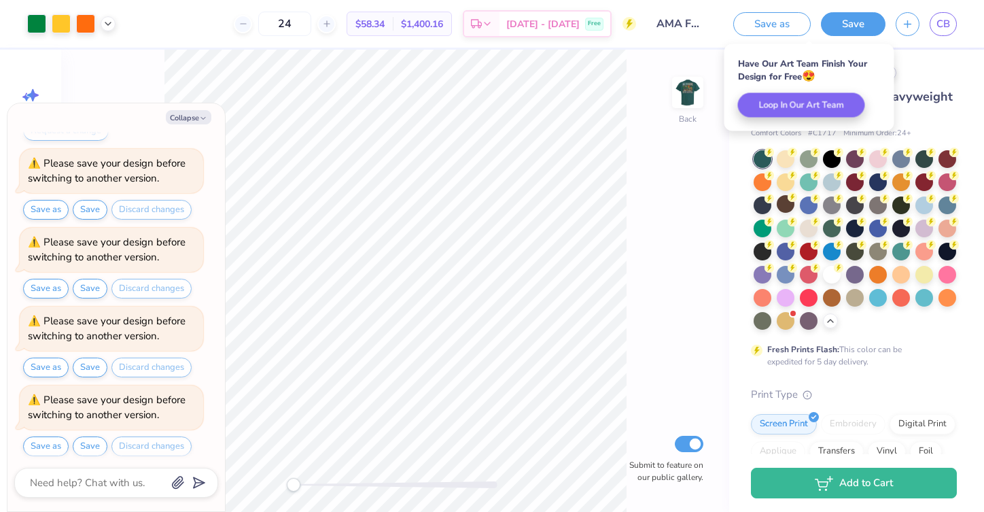
click at [937, 92] on span "Comfort Colors Adult Heavyweight T-Shirt" at bounding box center [852, 105] width 202 height 35
click at [913, 90] on span "Comfort Colors Adult Heavyweight T-Shirt" at bounding box center [852, 105] width 202 height 35
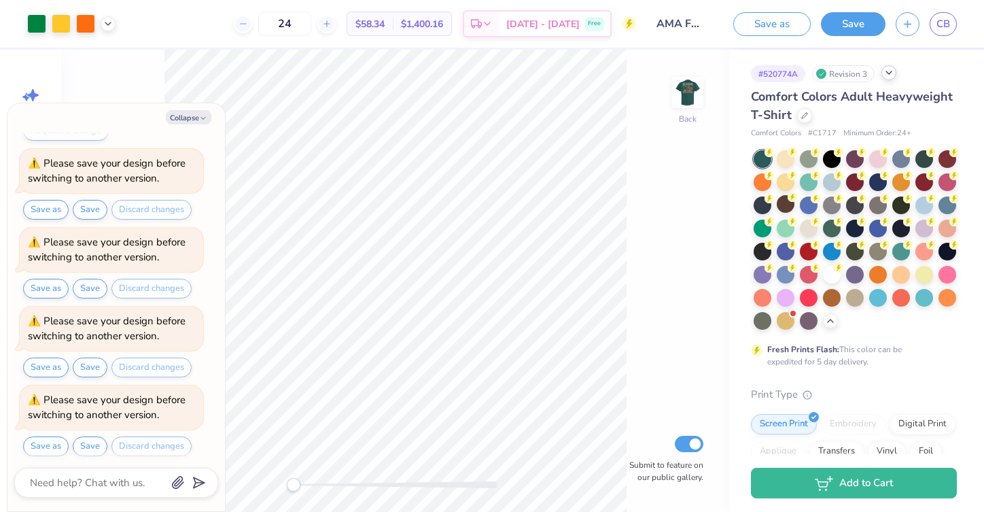
click at [627, 179] on div "Back Submit to feature on our public gallery." at bounding box center [395, 281] width 668 height 462
click at [890, 75] on icon at bounding box center [889, 72] width 11 height 11
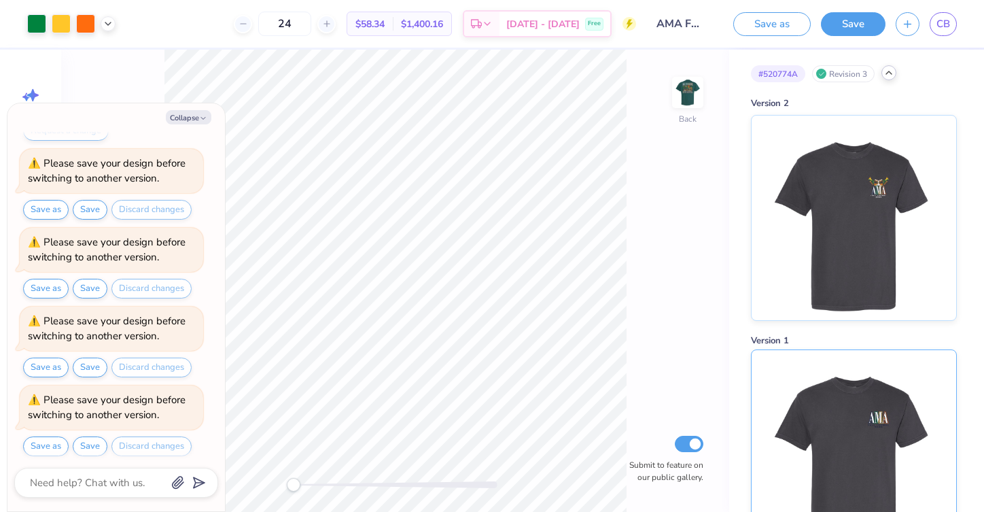
click at [811, 406] on img at bounding box center [853, 452] width 169 height 205
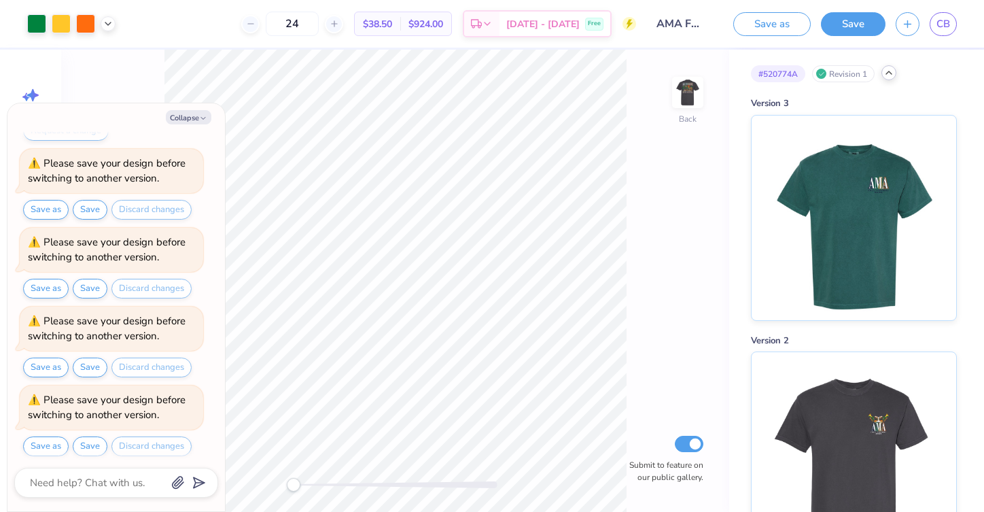
scroll to position [358, 0]
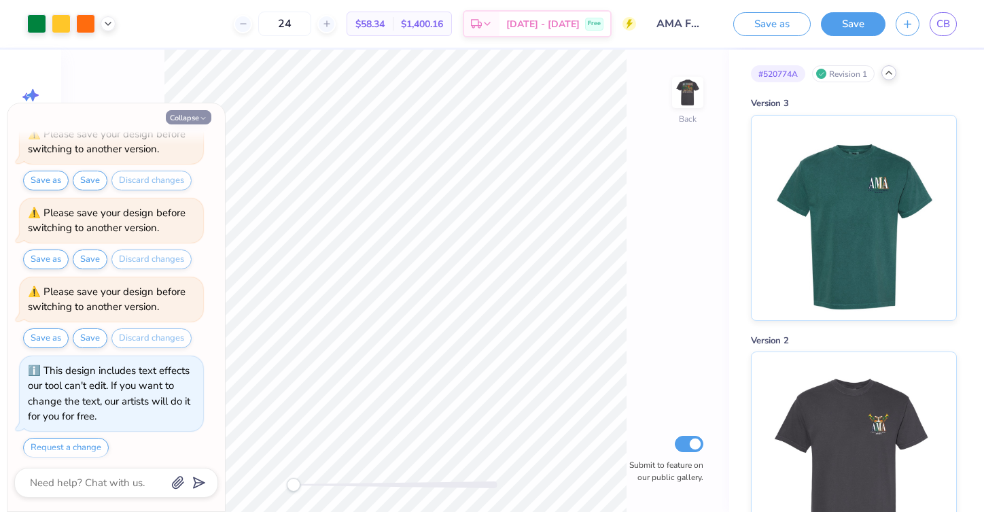
click at [201, 116] on icon "button" at bounding box center [203, 118] width 8 height 8
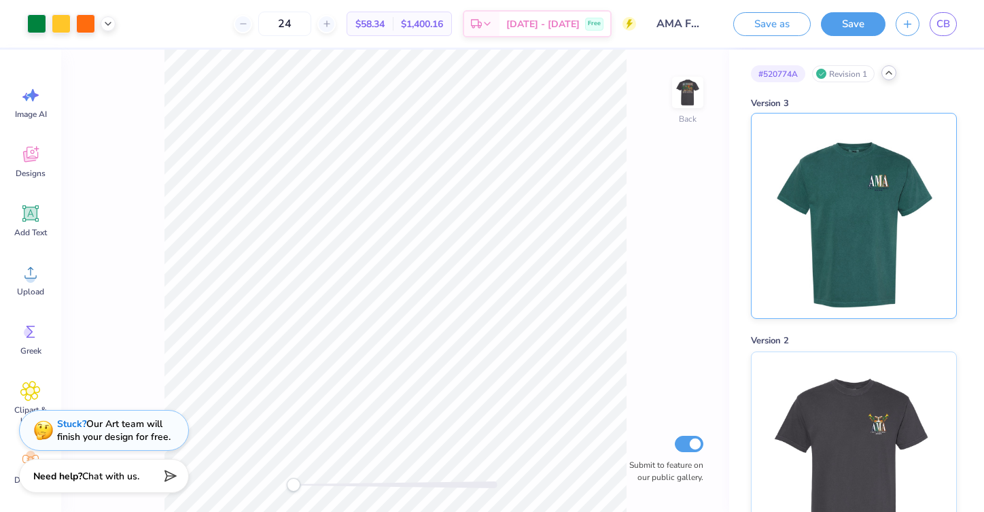
click at [887, 217] on img at bounding box center [853, 216] width 169 height 205
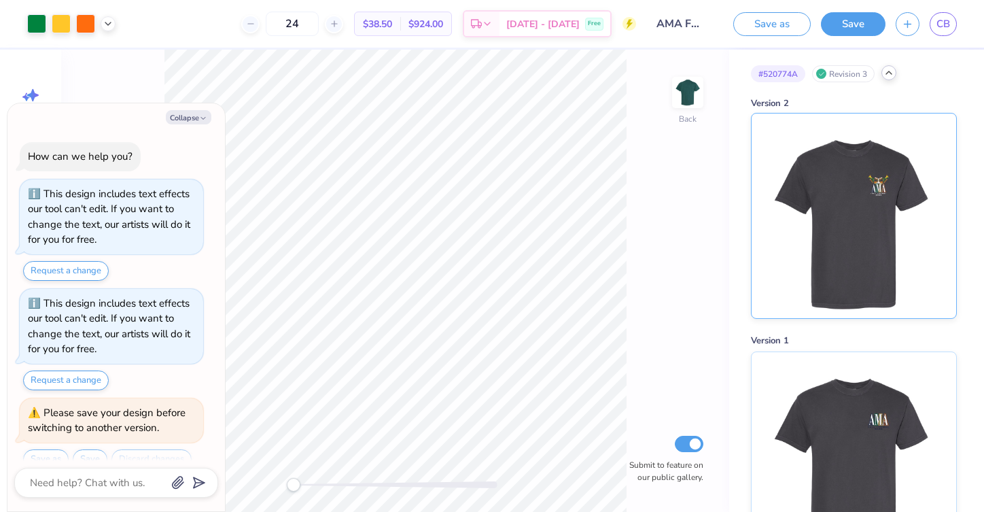
scroll to position [466, 0]
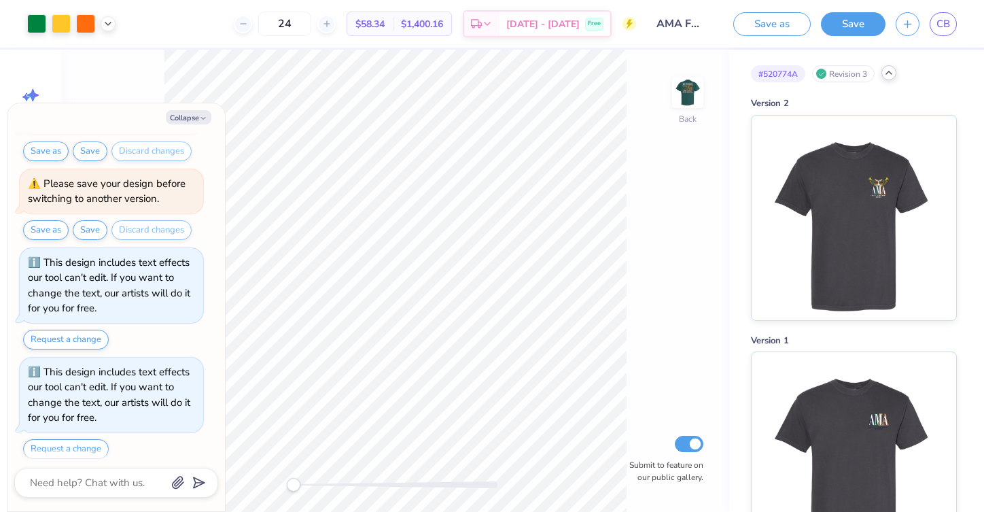
click at [890, 79] on div at bounding box center [889, 72] width 15 height 15
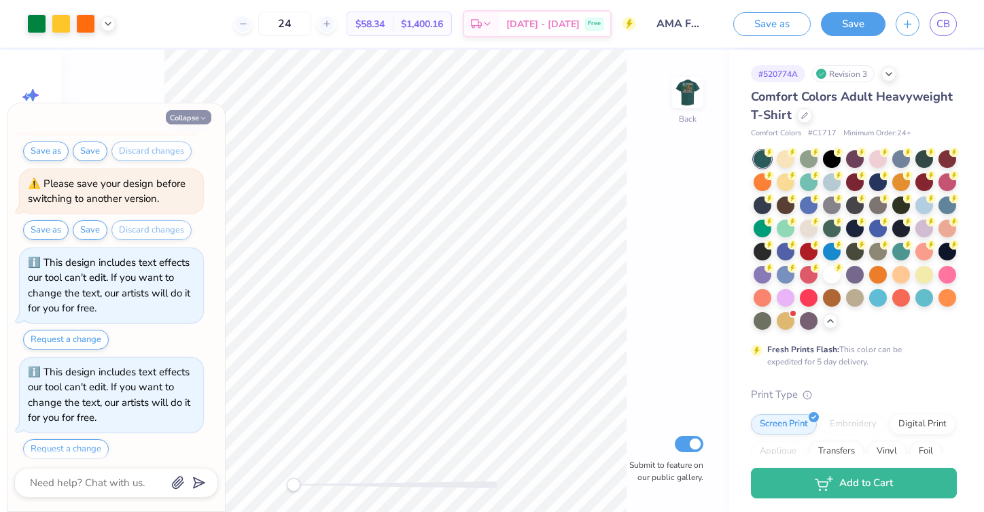
click at [201, 114] on button "Collapse" at bounding box center [189, 117] width 46 height 14
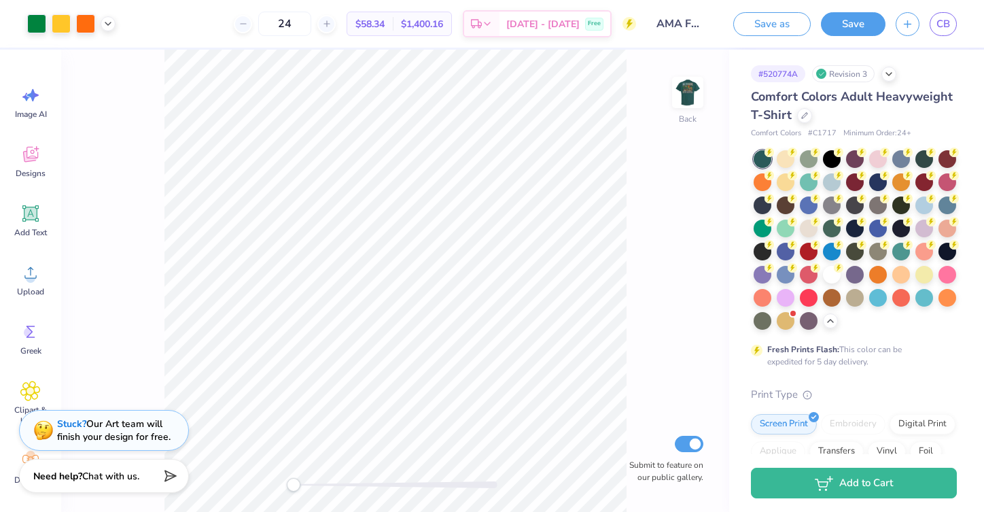
type textarea "x"
click at [833, 324] on icon at bounding box center [830, 319] width 11 height 11
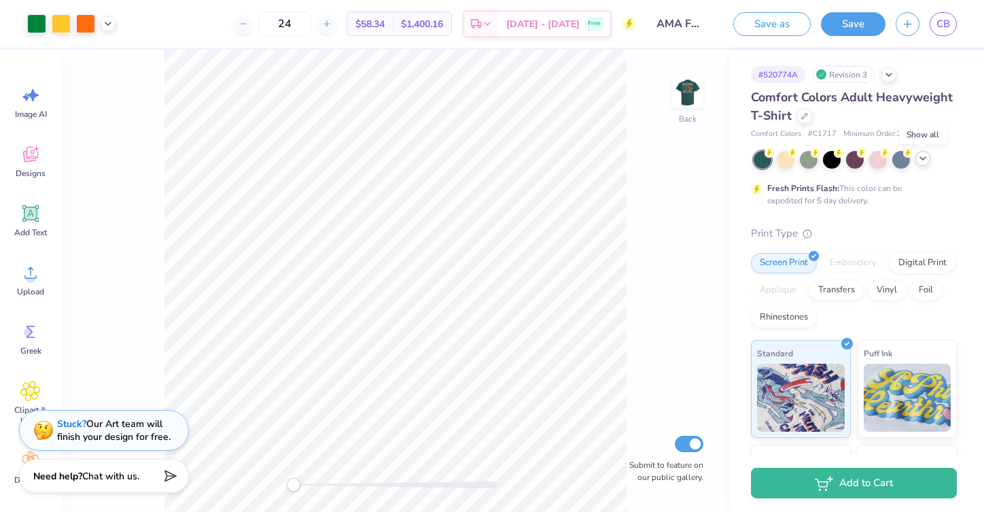
scroll to position [0, 0]
click at [943, 31] on link "CB" at bounding box center [943, 24] width 27 height 24
